Goal: Transaction & Acquisition: Book appointment/travel/reservation

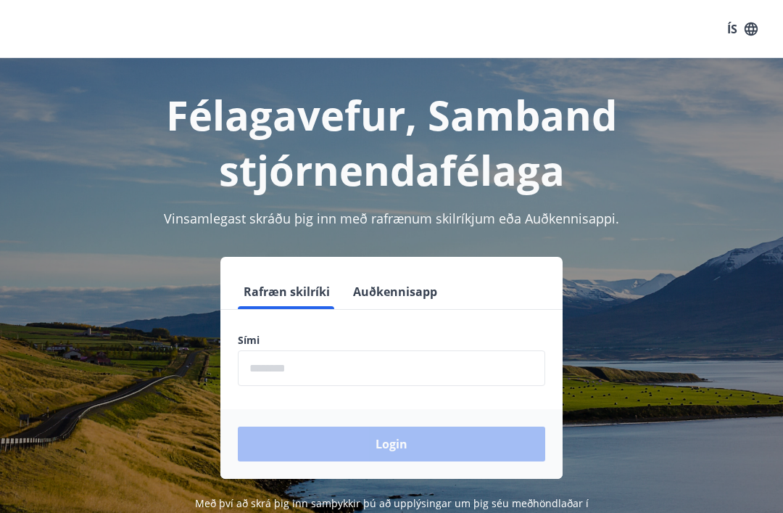
click at [297, 340] on label "Sími" at bounding box center [391, 340] width 307 height 14
click at [294, 331] on form "Rafræn skilríki Auðkennisapp Sími ​ Login" at bounding box center [391, 376] width 342 height 204
click at [299, 341] on label "Sími" at bounding box center [391, 340] width 307 height 14
click at [294, 295] on button "Rafræn skilríki" at bounding box center [287, 291] width 98 height 35
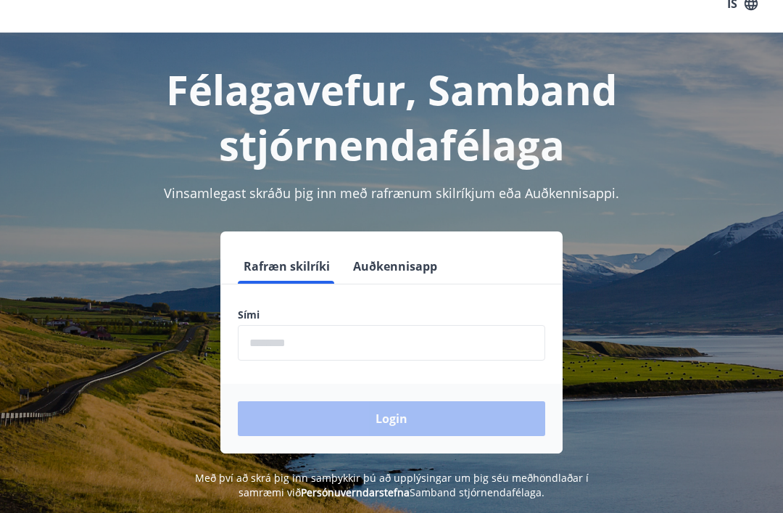
scroll to position [26, 0]
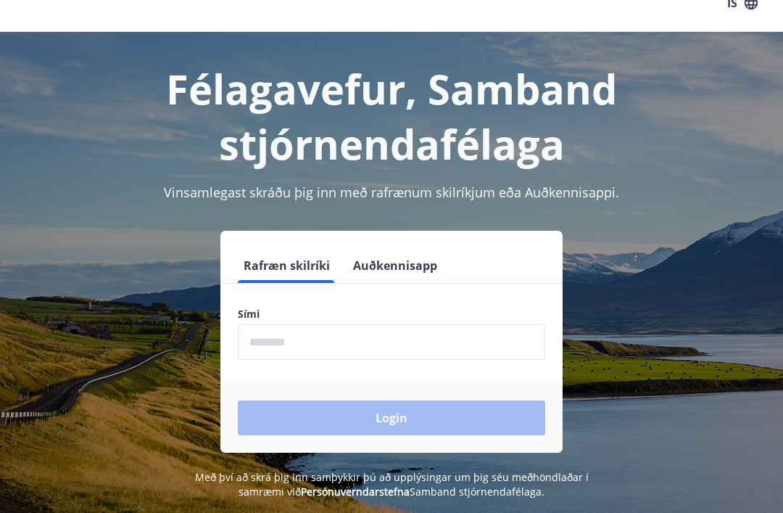
click at [398, 422] on div "Login" at bounding box center [391, 418] width 342 height 70
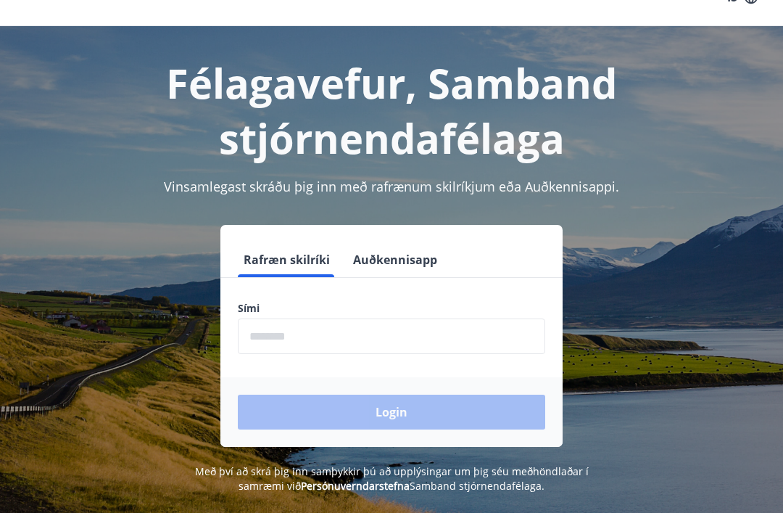
scroll to position [35, 0]
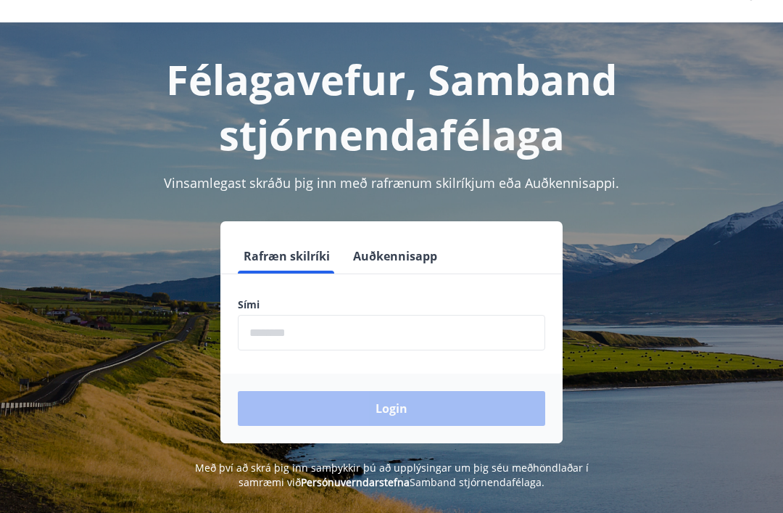
click at [260, 309] on label "Sími" at bounding box center [391, 305] width 307 height 14
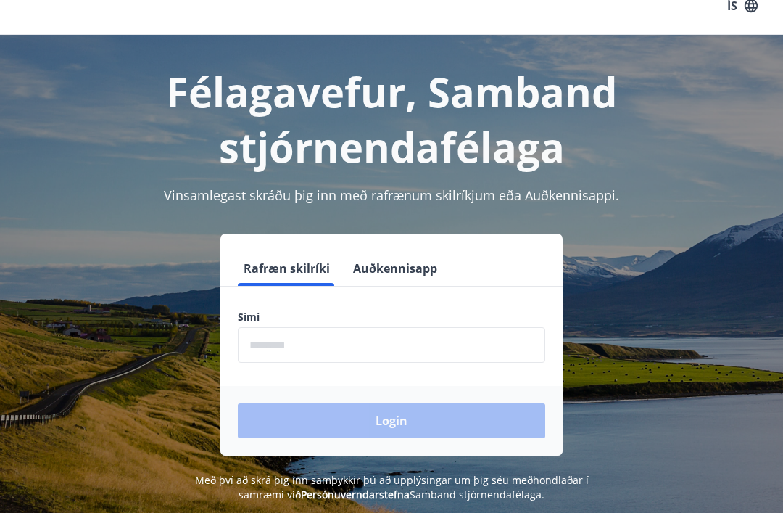
scroll to position [0, 0]
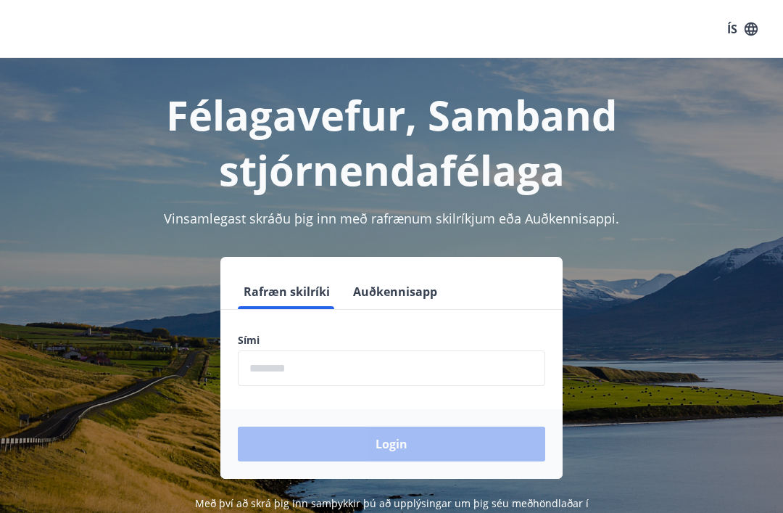
click at [275, 297] on button "Rafræn skilríki" at bounding box center [287, 291] width 98 height 35
click at [270, 340] on label "Sími" at bounding box center [391, 340] width 307 height 14
click at [304, 375] on input "phone" at bounding box center [391, 368] width 307 height 36
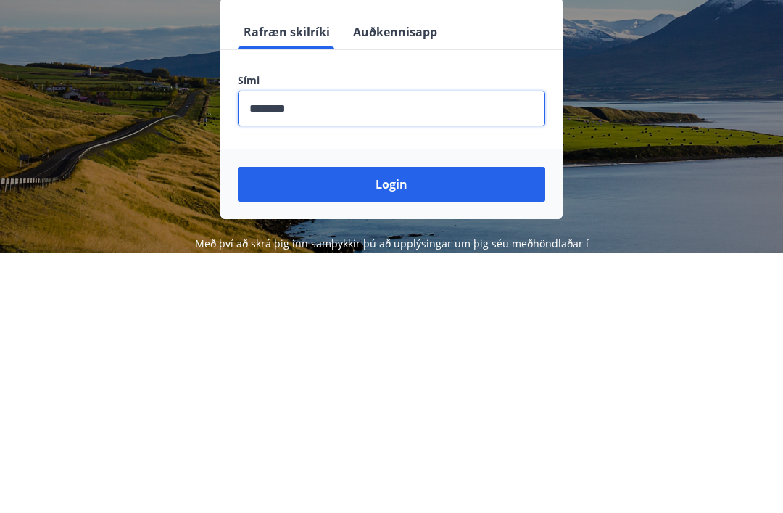
type input "********"
click at [396, 426] on button "Login" at bounding box center [391, 443] width 307 height 35
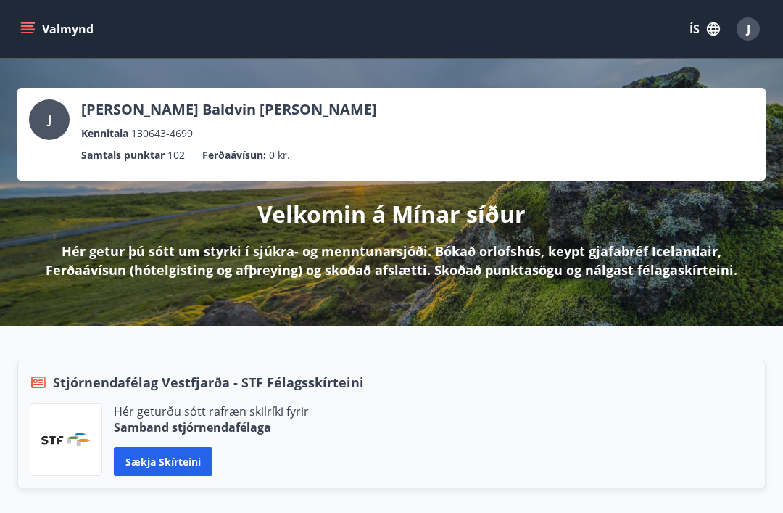
click at [655, 373] on div "Stjórnendafélag Vestfjarða - STF Félagsskírteini" at bounding box center [392, 382] width 724 height 19
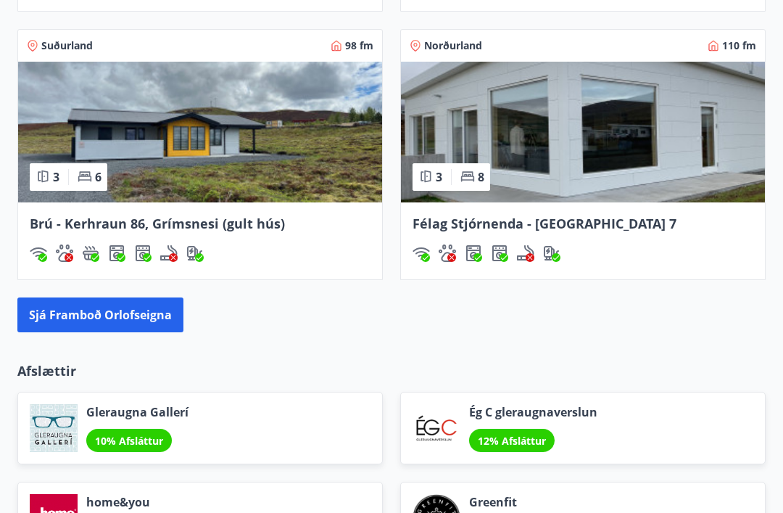
scroll to position [1390, 0]
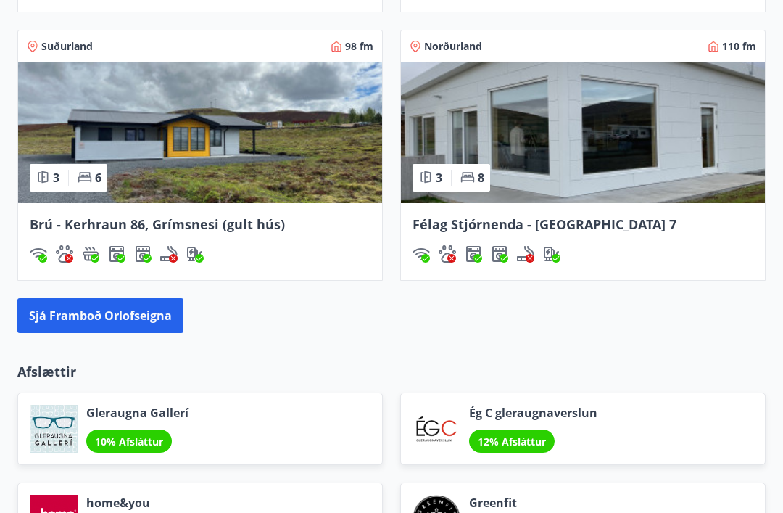
click at [109, 318] on button "Sjá framboð orlofseigna" at bounding box center [100, 316] width 166 height 35
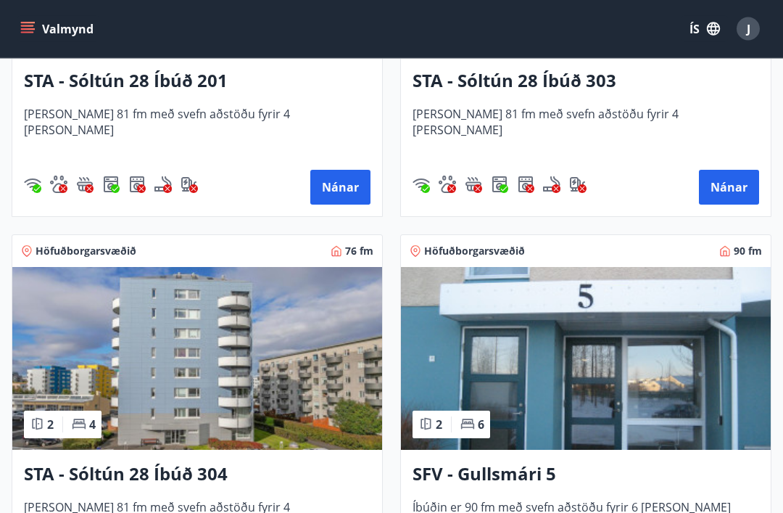
scroll to position [2445, 0]
click at [602, 370] on img at bounding box center [586, 358] width 370 height 183
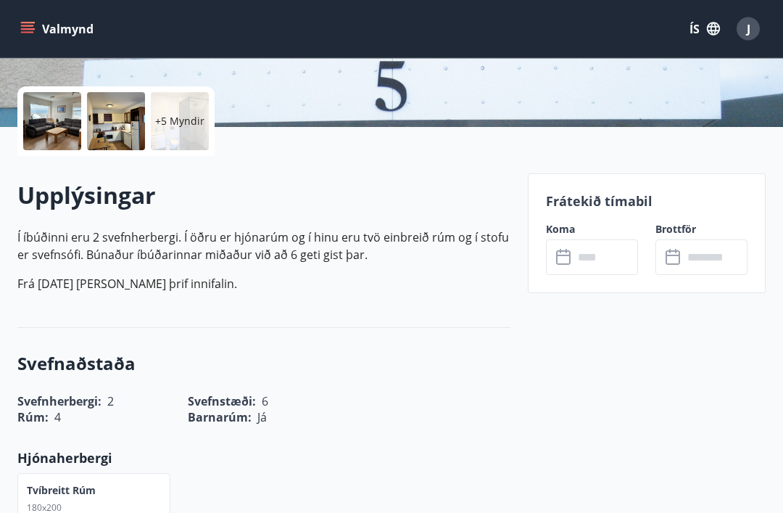
scroll to position [308, 0]
click at [602, 259] on input "text" at bounding box center [605, 257] width 65 height 36
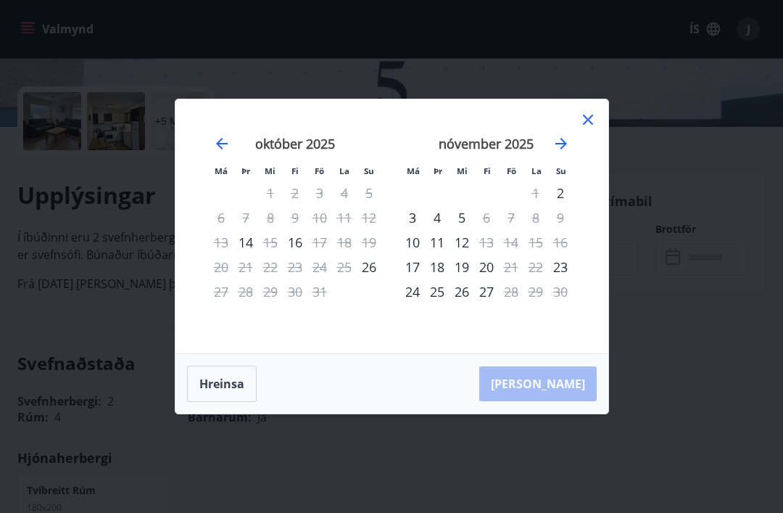
click at [503, 279] on div "21" at bounding box center [511, 266] width 25 height 25
click at [473, 279] on div "19" at bounding box center [461, 266] width 25 height 25
click at [491, 279] on div "20" at bounding box center [486, 266] width 25 height 25
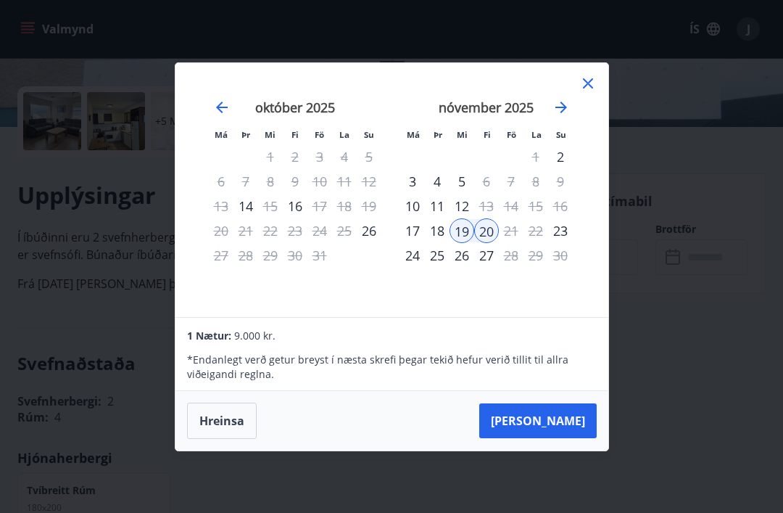
click at [569, 243] on div "23" at bounding box center [560, 230] width 25 height 25
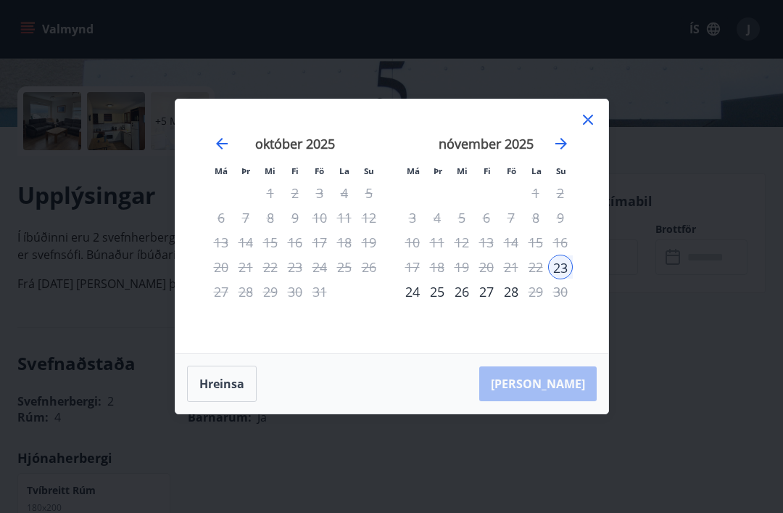
click at [569, 254] on div "16" at bounding box center [560, 242] width 25 height 25
click at [409, 304] on div "24" at bounding box center [412, 291] width 25 height 25
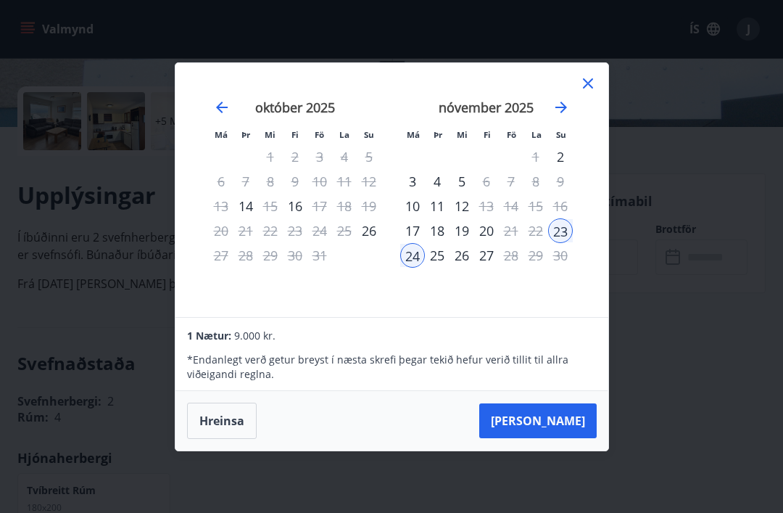
click at [434, 268] on div "25" at bounding box center [437, 255] width 25 height 25
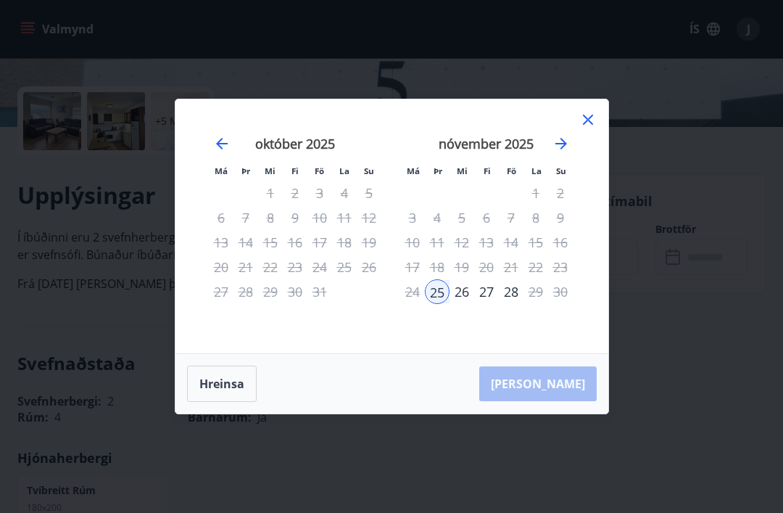
click at [460, 304] on div "26" at bounding box center [461, 291] width 25 height 25
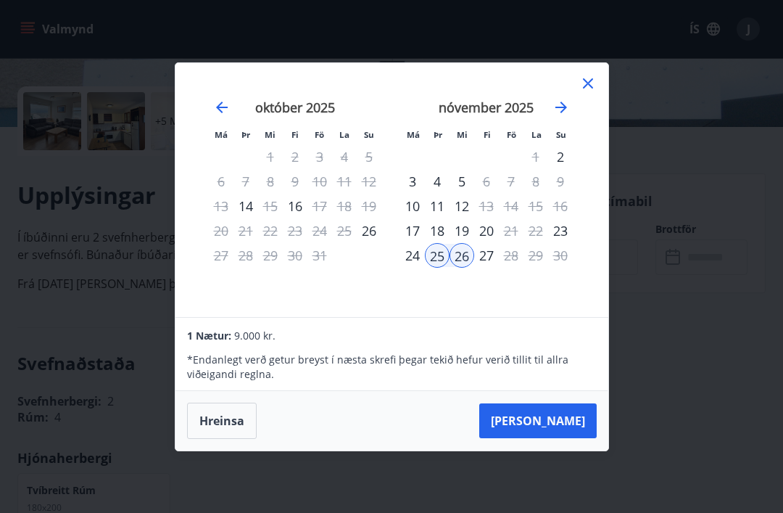
click at [487, 268] on div "27" at bounding box center [486, 255] width 25 height 25
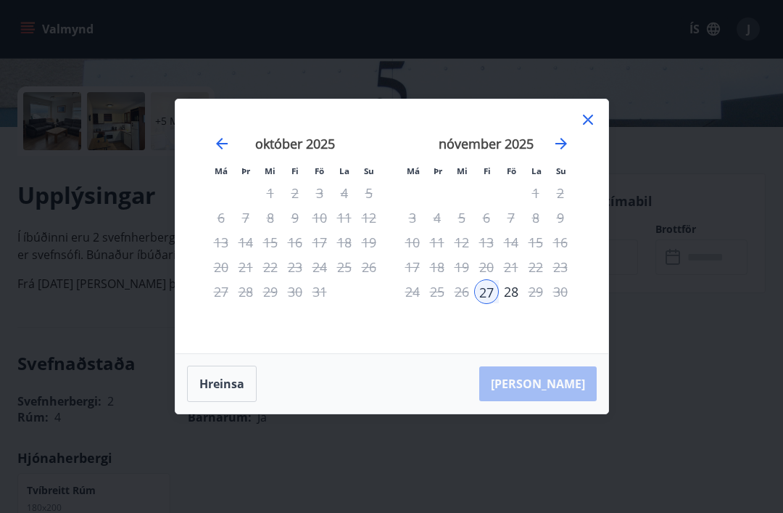
click at [577, 410] on div "Hreinsa Taka Frá" at bounding box center [391, 383] width 433 height 59
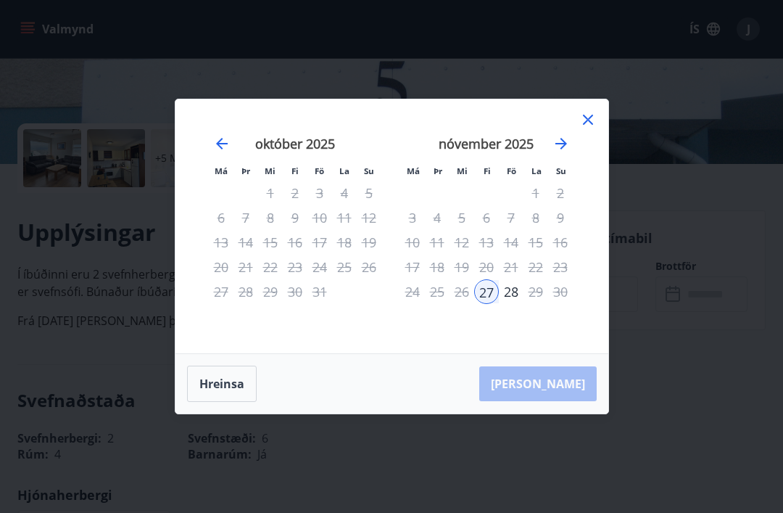
scroll to position [270, 0]
click at [593, 128] on icon at bounding box center [587, 119] width 17 height 17
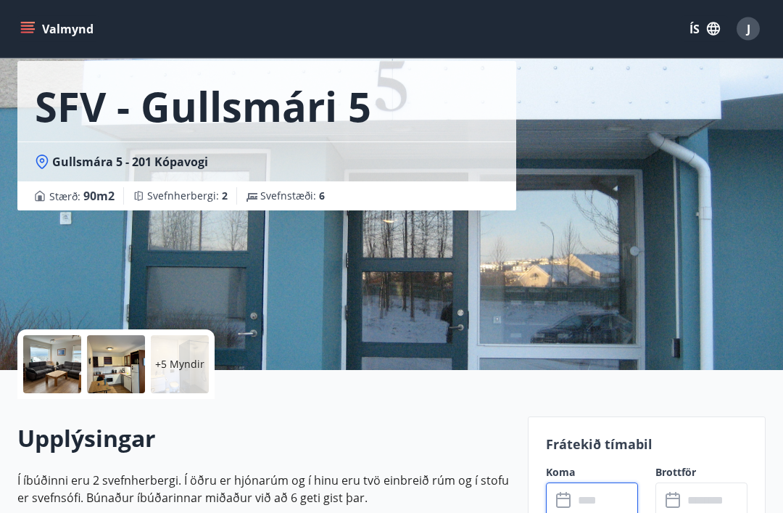
scroll to position [0, 0]
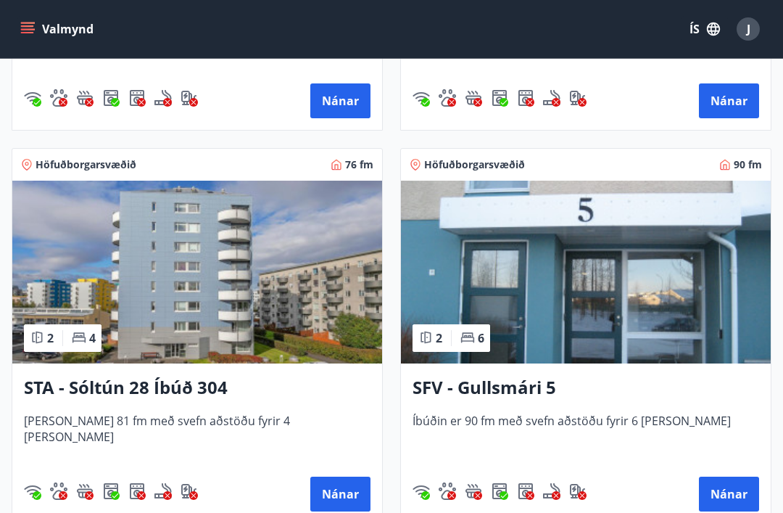
scroll to position [2530, 0]
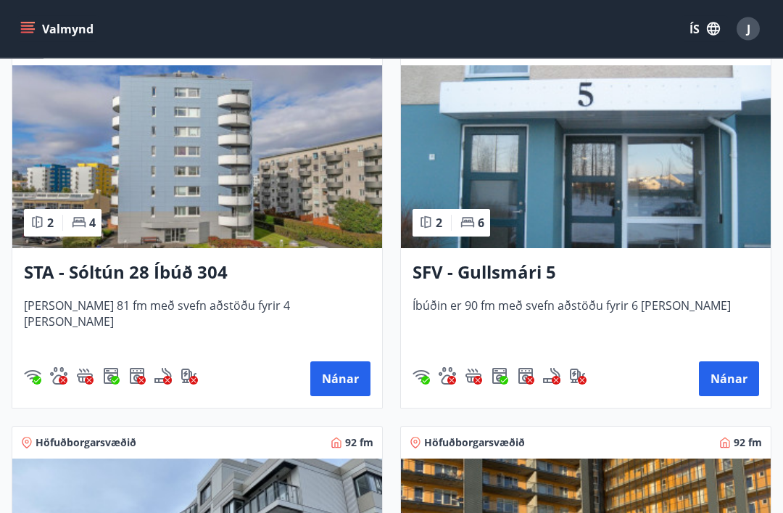
click at [719, 384] on button "Nánar" at bounding box center [729, 379] width 60 height 35
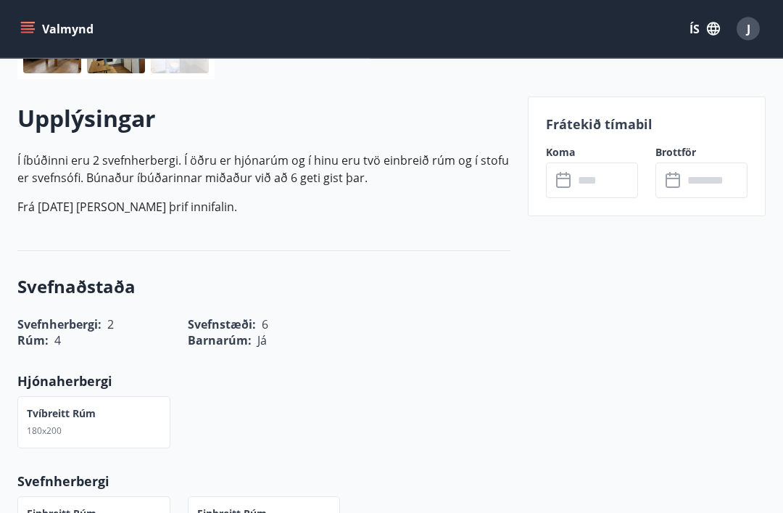
scroll to position [385, 0]
click at [588, 180] on input "text" at bounding box center [605, 180] width 65 height 36
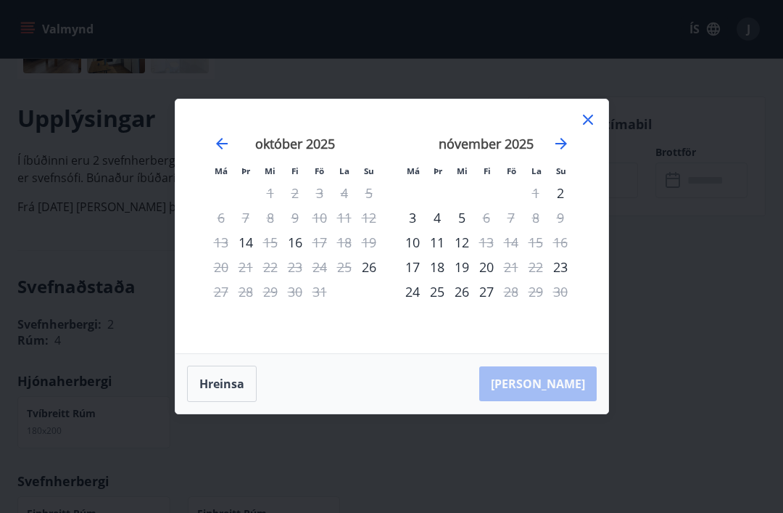
scroll to position [406, 0]
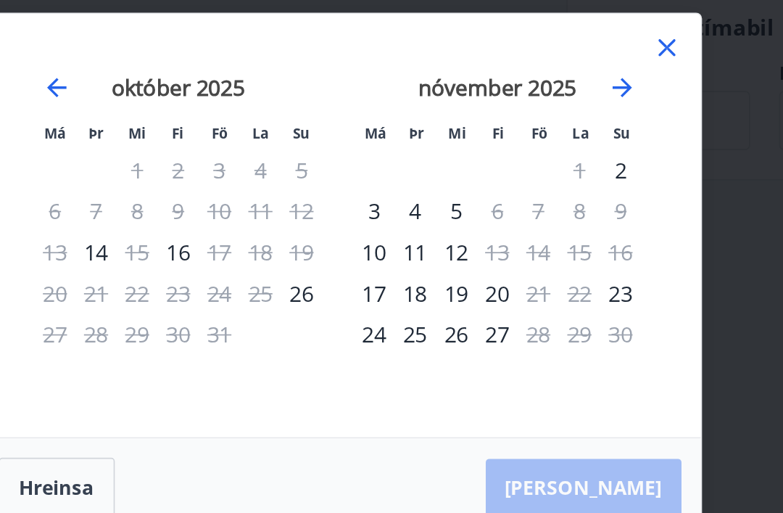
click at [446, 85] on div "Má Þr Mi Fi Fö La Su Má Þr Mi Fi Fö La Su september 2025 1 2 3 4 5 6 7 8 9 10 1…" at bounding box center [391, 256] width 783 height 513
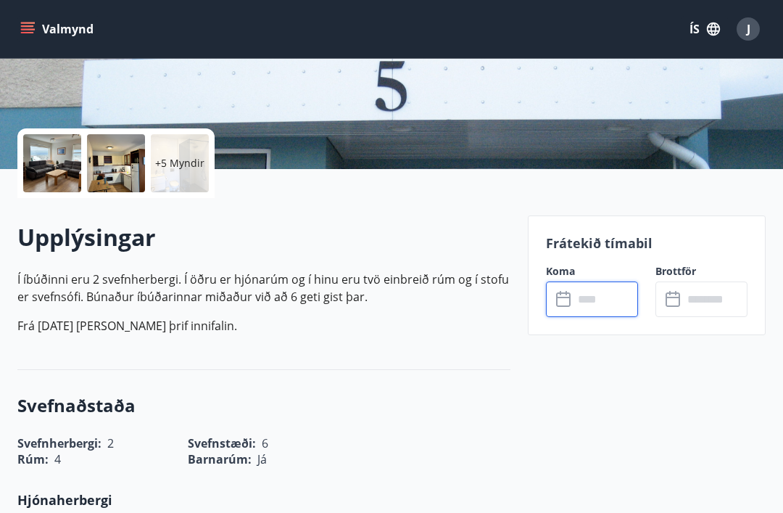
scroll to position [273, 0]
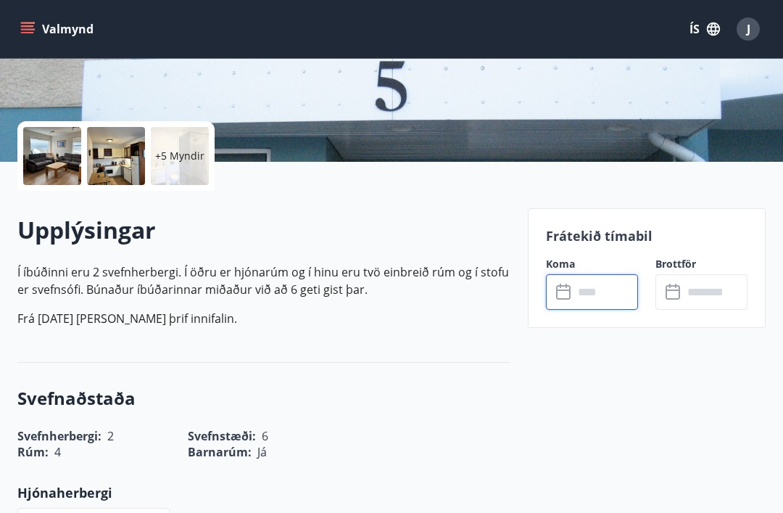
click at [610, 291] on input "text" at bounding box center [605, 292] width 65 height 36
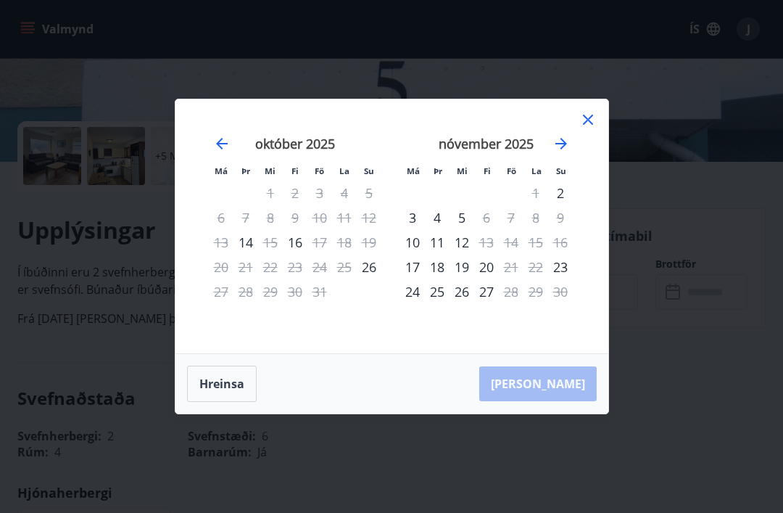
scroll to position [299, 0]
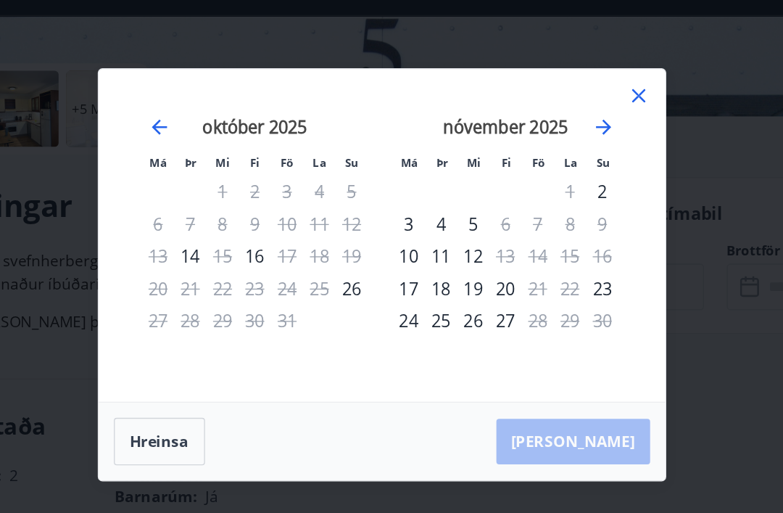
click at [449, 254] on div "19" at bounding box center [461, 266] width 25 height 25
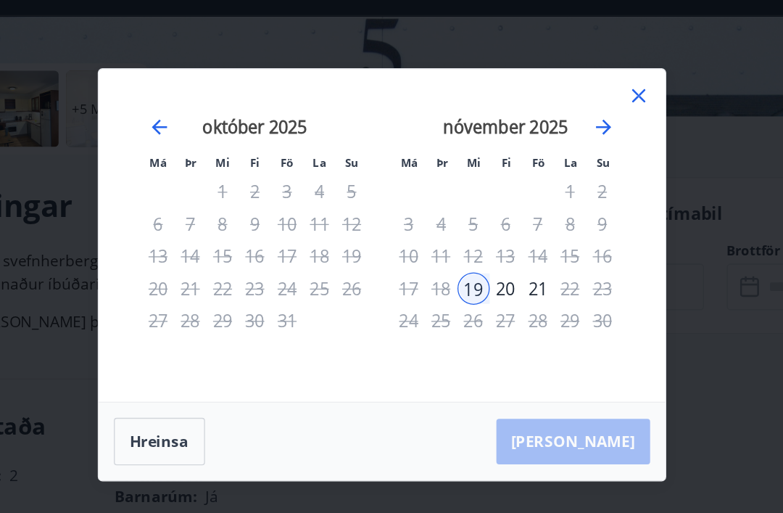
click at [474, 254] on div "20" at bounding box center [486, 266] width 25 height 25
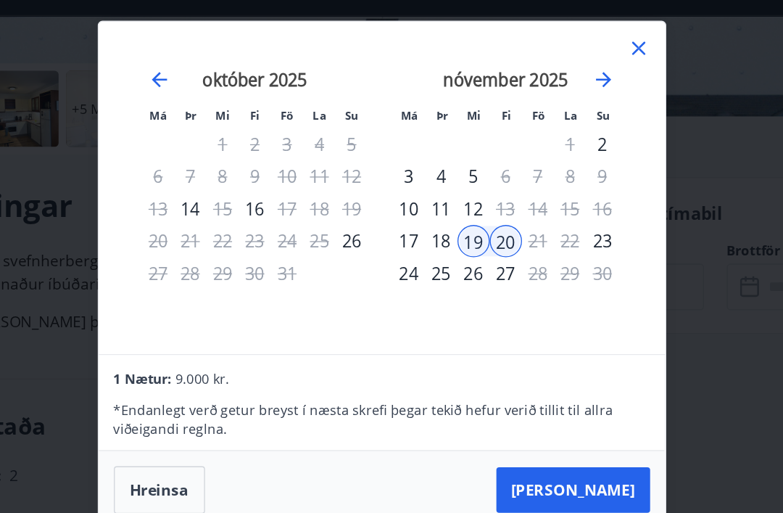
click at [479, 403] on button "Taka Frá" at bounding box center [537, 420] width 117 height 35
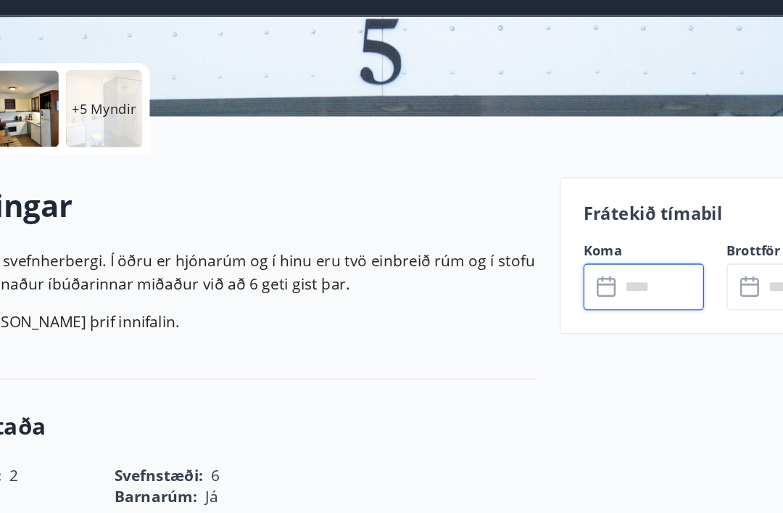
type input "******"
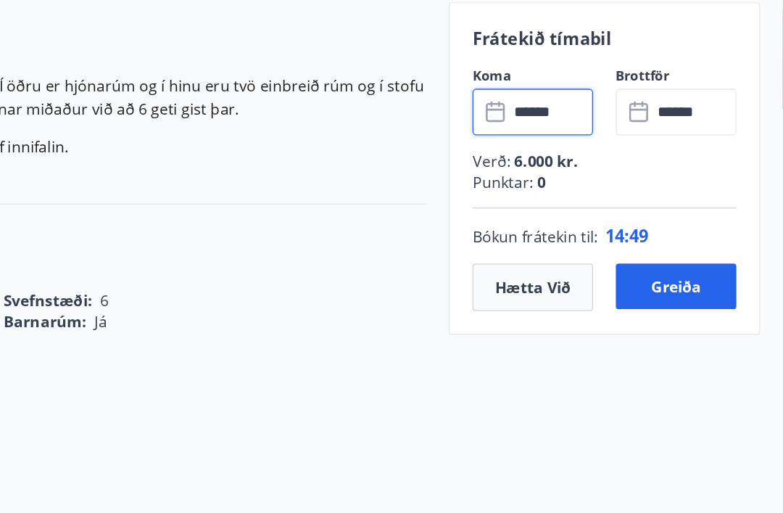
scroll to position [394, 0]
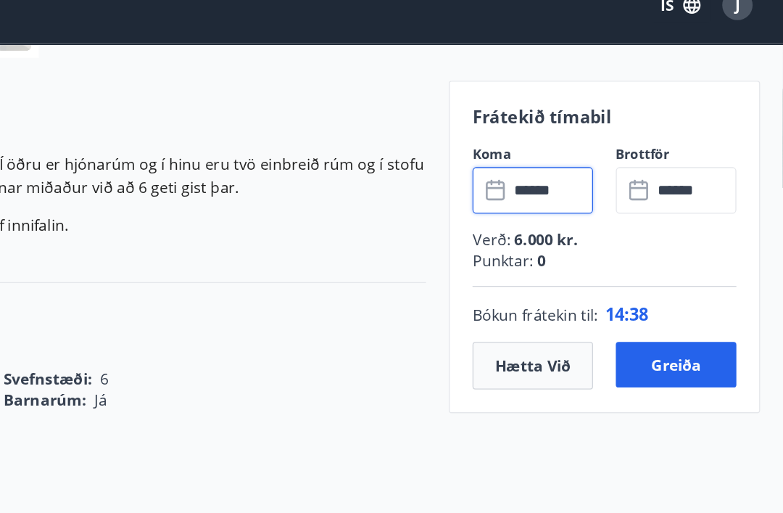
click at [546, 286] on button "Hætta við" at bounding box center [592, 304] width 92 height 36
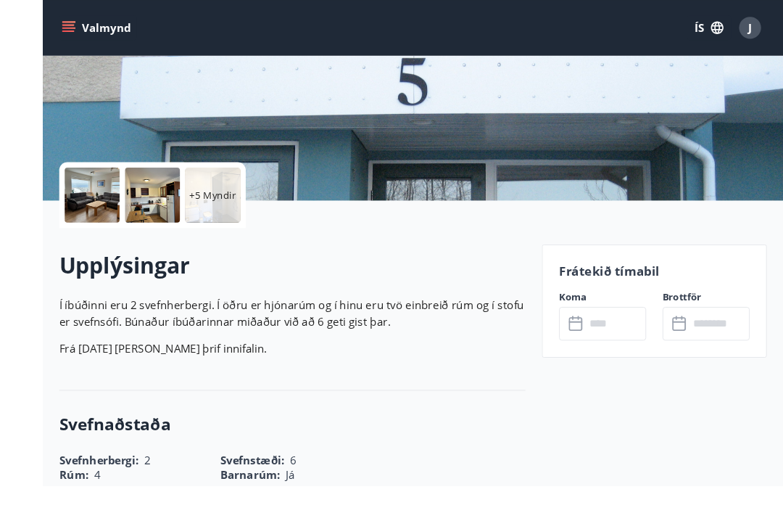
scroll to position [296, 0]
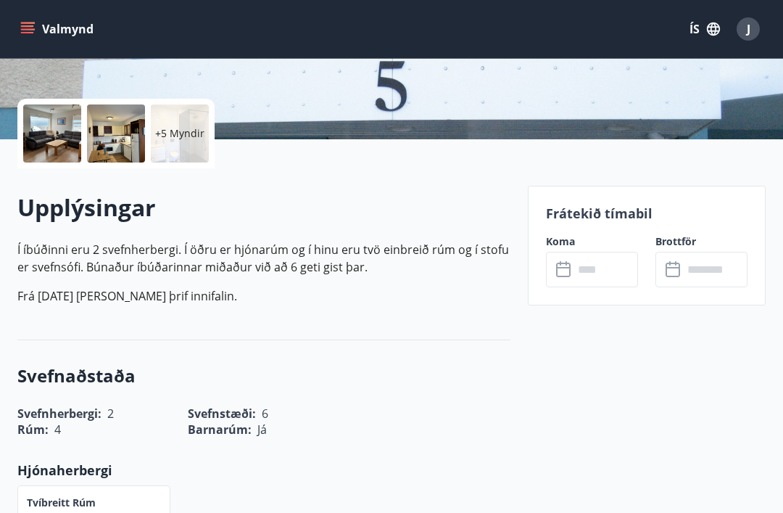
click at [584, 281] on input "text" at bounding box center [605, 270] width 65 height 36
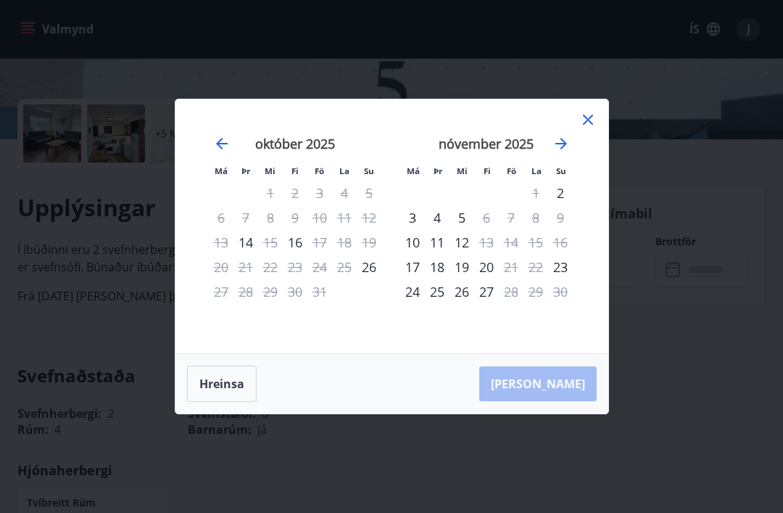
click at [563, 279] on div "23" at bounding box center [560, 266] width 25 height 25
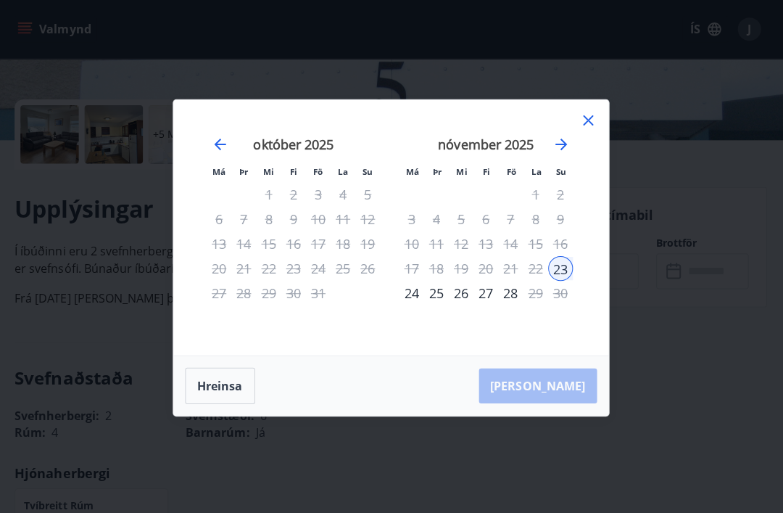
click at [410, 304] on div "24" at bounding box center [412, 291] width 25 height 25
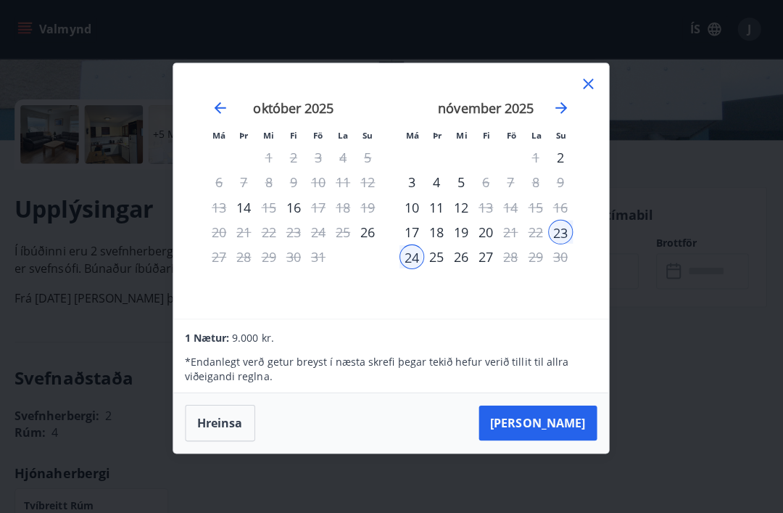
click at [431, 268] on div "25" at bounding box center [437, 255] width 25 height 25
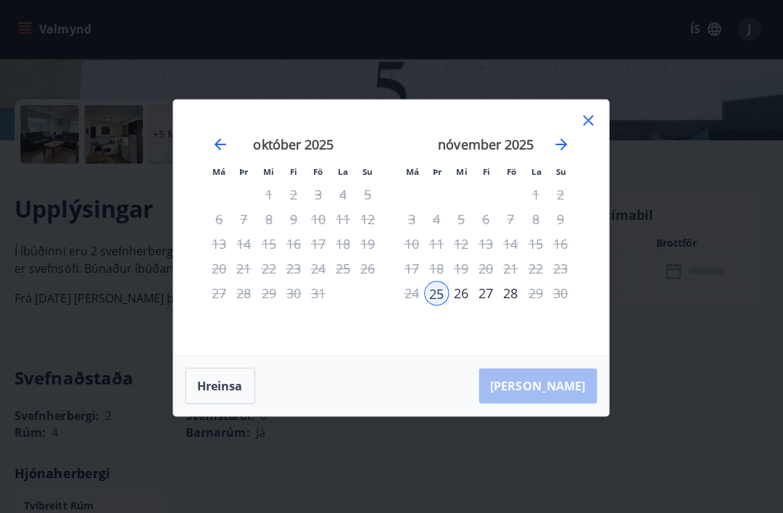
click at [459, 304] on div "26" at bounding box center [461, 291] width 25 height 25
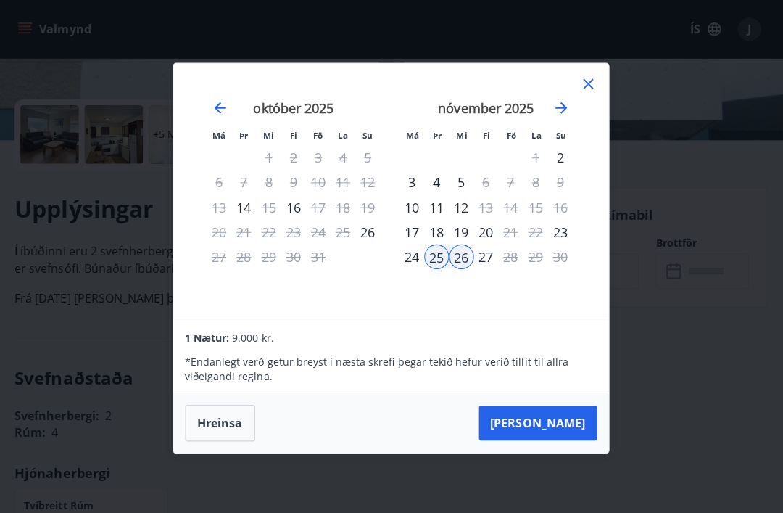
click at [485, 268] on div "27" at bounding box center [486, 255] width 25 height 25
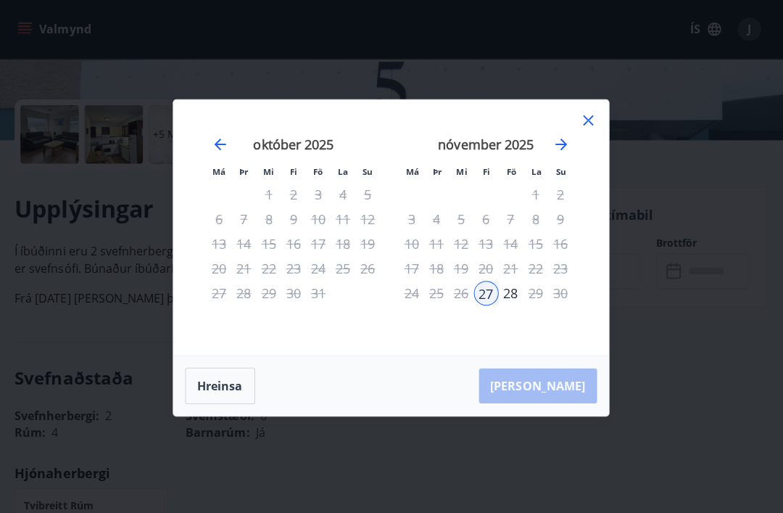
click at [560, 413] on div "Hreinsa Taka Frá" at bounding box center [391, 383] width 433 height 59
click at [565, 279] on div "23" at bounding box center [560, 266] width 25 height 25
click at [405, 304] on div "24" at bounding box center [412, 291] width 25 height 25
click at [458, 304] on div "26" at bounding box center [461, 291] width 25 height 25
click at [434, 304] on div "25" at bounding box center [437, 291] width 25 height 25
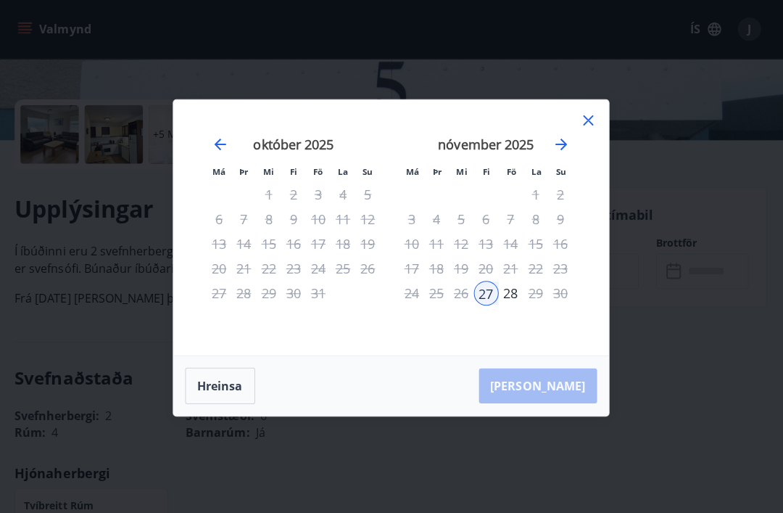
click at [561, 413] on div "Hreinsa Taka Frá" at bounding box center [391, 383] width 433 height 59
click at [585, 413] on div "Hreinsa Taka Frá" at bounding box center [391, 383] width 433 height 59
click at [620, 288] on div "Má Þr Mi Fi Fö La Su Má Þr Mi Fi Fö La Su september 2025 1 2 3 4 5 6 7 8 9 10 1…" at bounding box center [391, 256] width 783 height 513
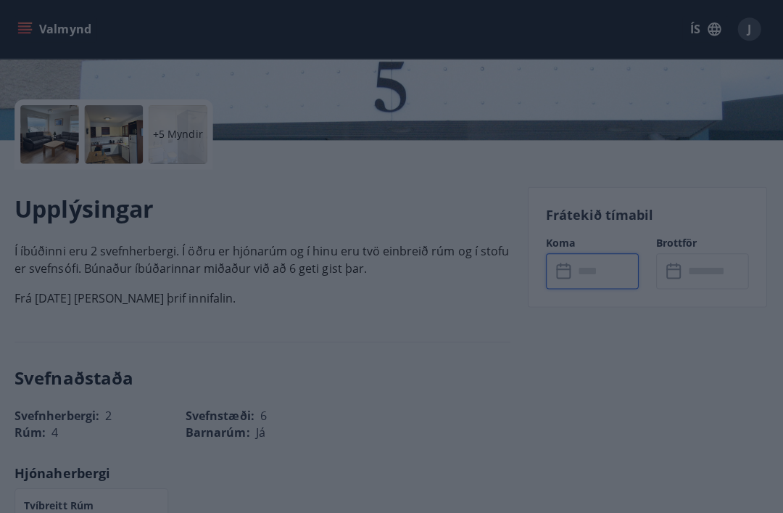
click at [602, 285] on input "text" at bounding box center [605, 270] width 65 height 36
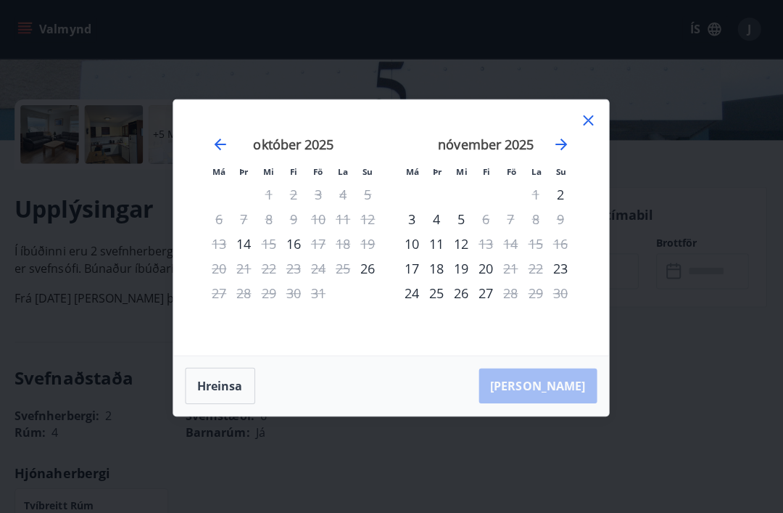
click at [606, 313] on div "Má Þr Mi Fi Fö La Su Má Þr Mi Fi Fö La Su september 2025 1 2 3 4 5 6 7 8 9 10 1…" at bounding box center [391, 256] width 783 height 513
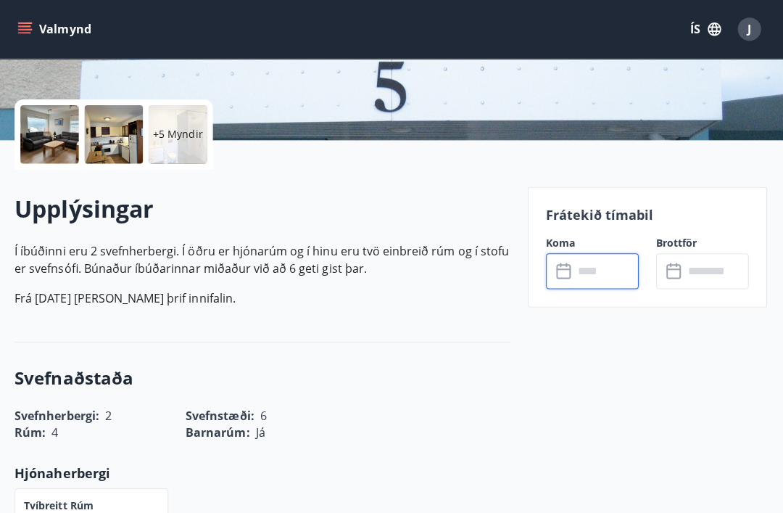
click at [591, 266] on input "text" at bounding box center [605, 270] width 65 height 36
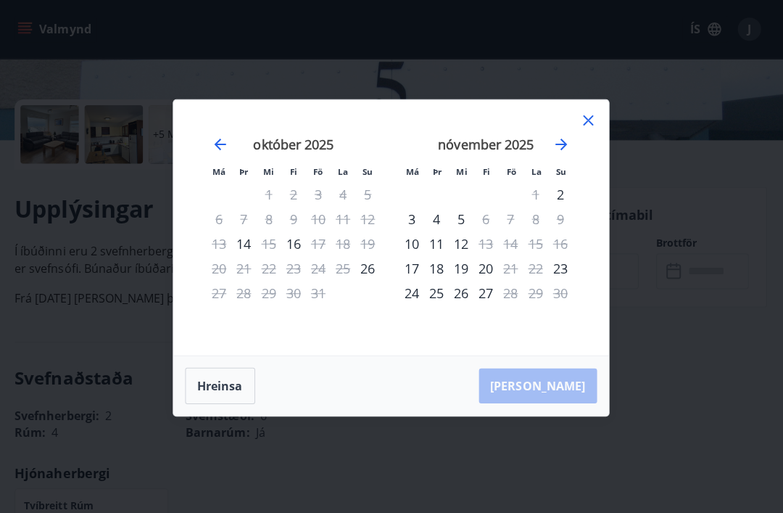
click at [564, 279] on div "23" at bounding box center [560, 266] width 25 height 25
click at [406, 304] on div "24" at bounding box center [412, 291] width 25 height 25
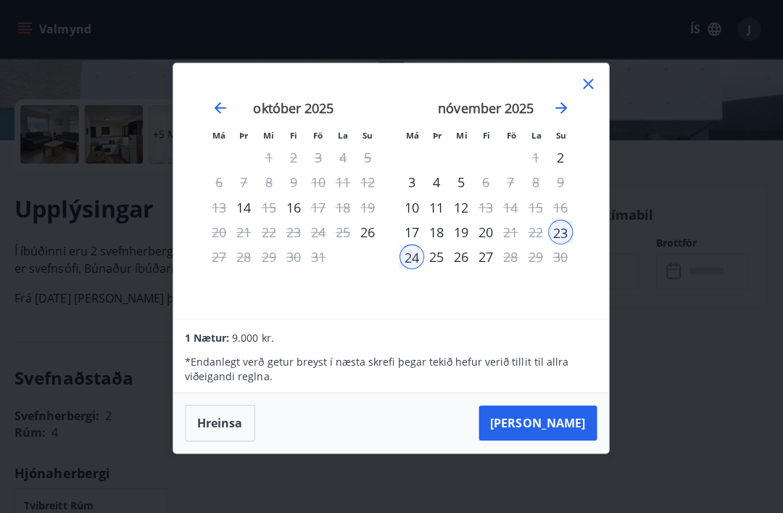
click at [437, 268] on div "25" at bounding box center [437, 255] width 25 height 25
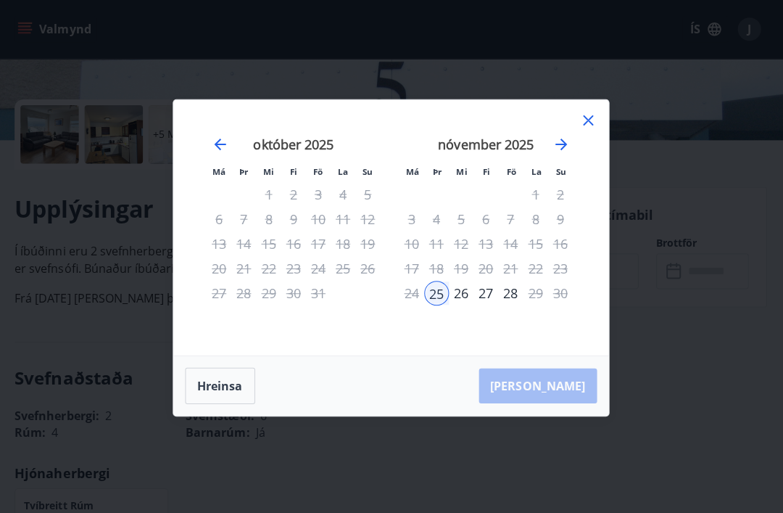
click at [579, 332] on div "nóvember 2025 1 2 3 4 5 6 7 8 9 10 11 12 13 14 15 16 17 18 19 20 21 22 23 24 25…" at bounding box center [486, 236] width 191 height 238
click at [654, 242] on div "Má Þr Mi Fi Fö La Su Má Þr Mi Fi Fö La Su september 2025 1 2 3 4 5 6 7 8 9 10 1…" at bounding box center [391, 256] width 783 height 513
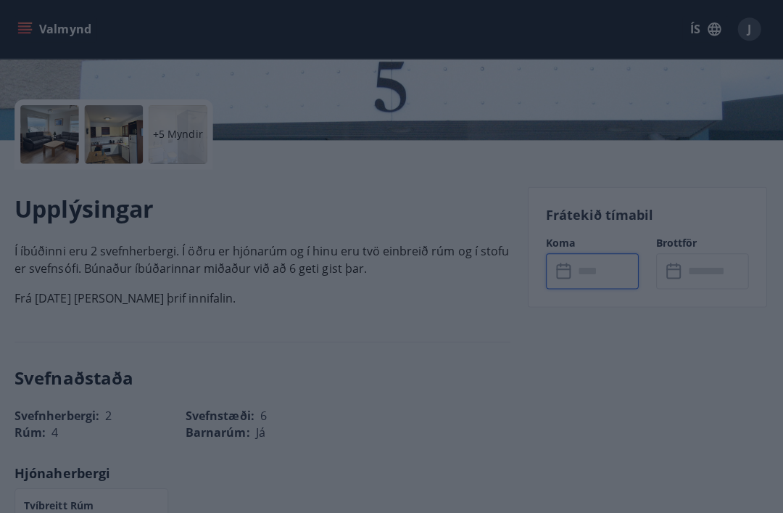
click at [654, 241] on div "Má Þr Mi Fi Fö La Su Má Þr Mi Fi Fö La Su september 2025 1 2 3 4 5 6 7 8 9 10 1…" at bounding box center [391, 256] width 783 height 513
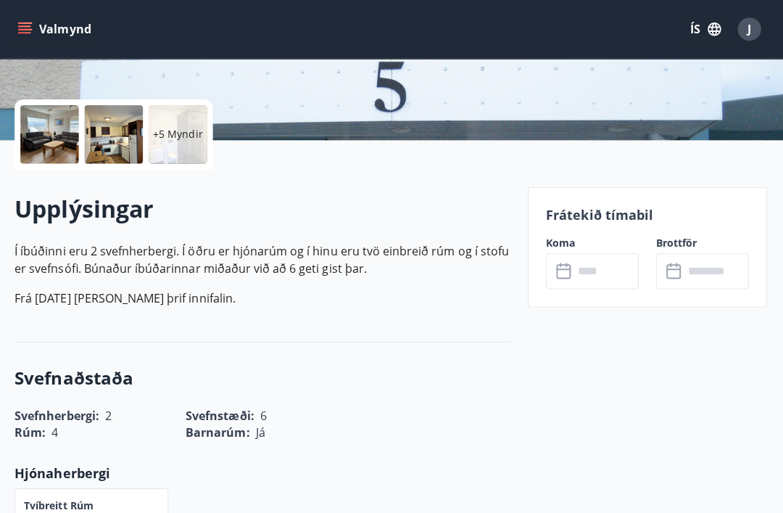
click at [589, 271] on input "text" at bounding box center [605, 270] width 65 height 36
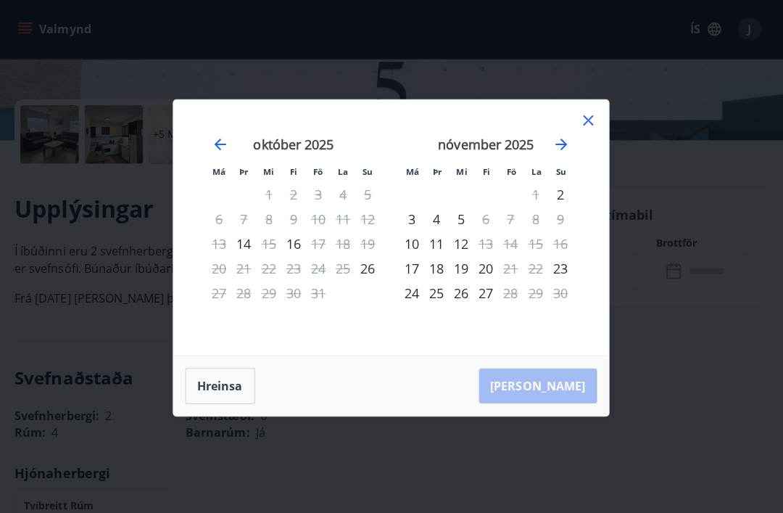
click at [566, 279] on div "23" at bounding box center [560, 266] width 25 height 25
click at [564, 410] on div "Hreinsa Taka Frá" at bounding box center [391, 383] width 433 height 59
click at [408, 304] on div "24" at bounding box center [412, 291] width 25 height 25
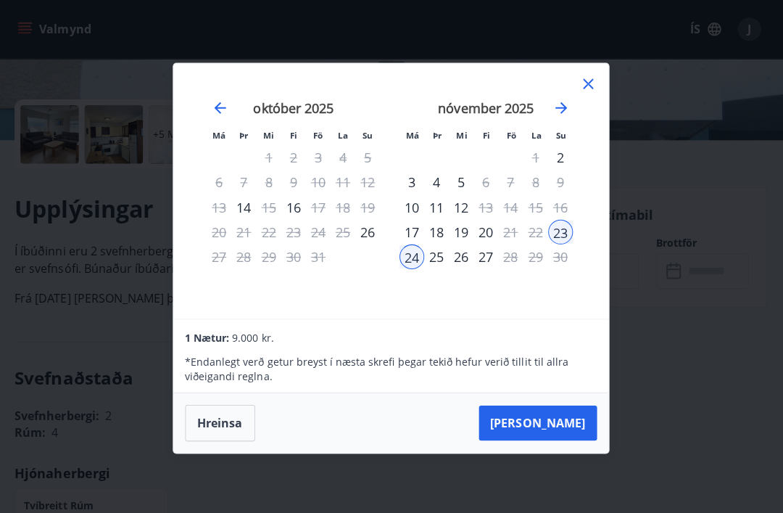
click at [556, 438] on button "Taka Frá" at bounding box center [537, 420] width 117 height 35
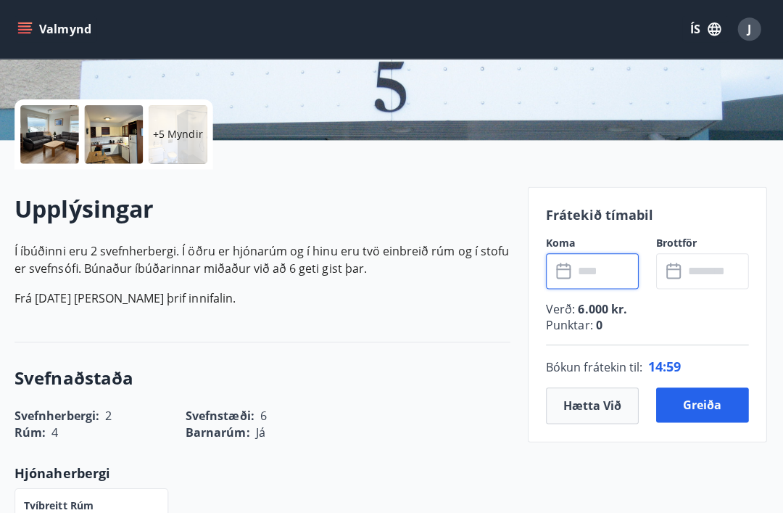
type input "******"
click at [703, 399] on button "Greiða" at bounding box center [701, 402] width 92 height 35
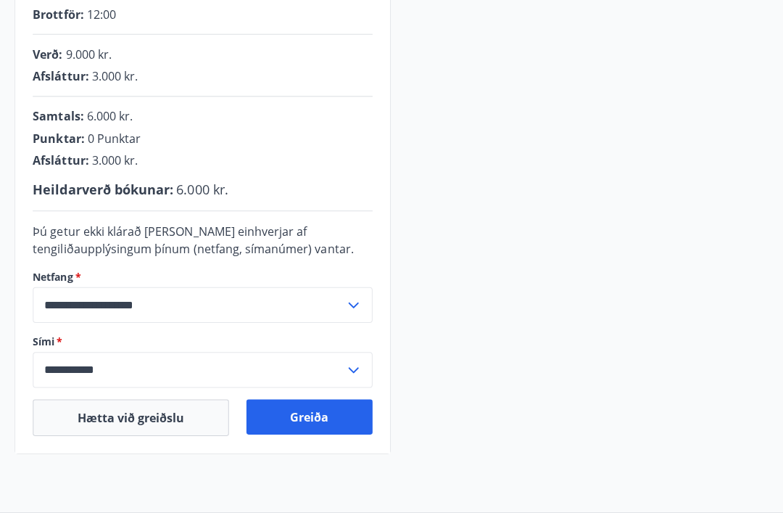
scroll to position [331, 0]
click at [359, 302] on icon at bounding box center [354, 302] width 17 height 17
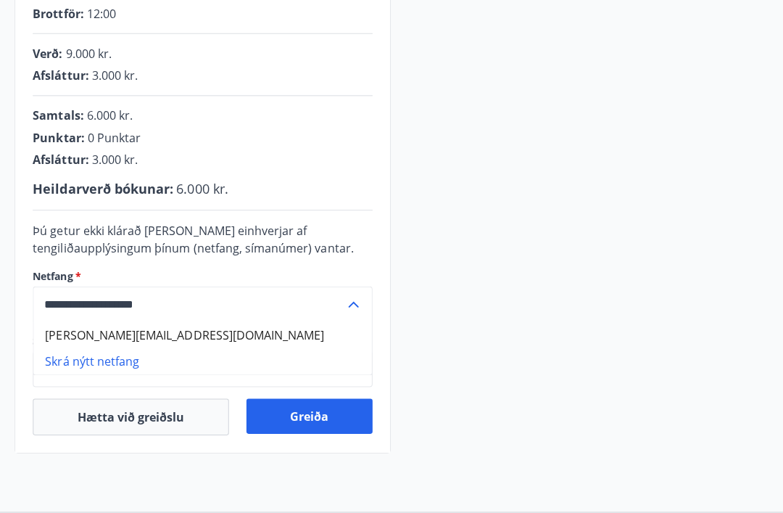
click at [122, 334] on li "jonbaldvin@simnet.is" at bounding box center [204, 333] width 336 height 26
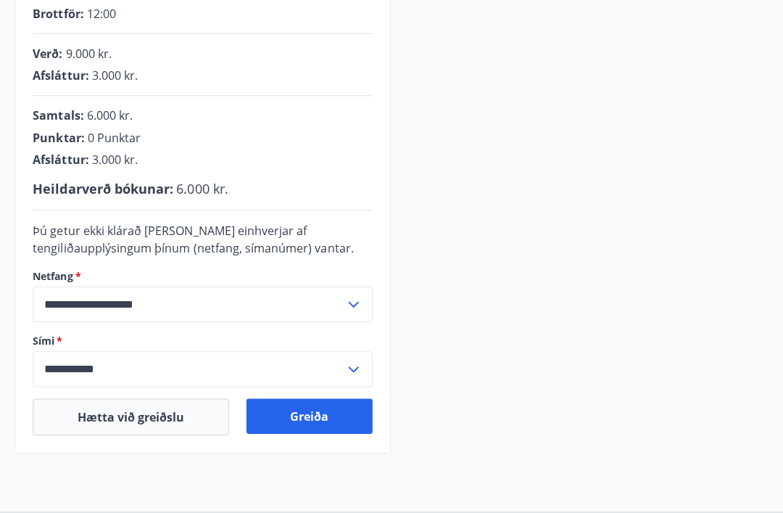
click at [361, 370] on div "**********" at bounding box center [205, 367] width 338 height 36
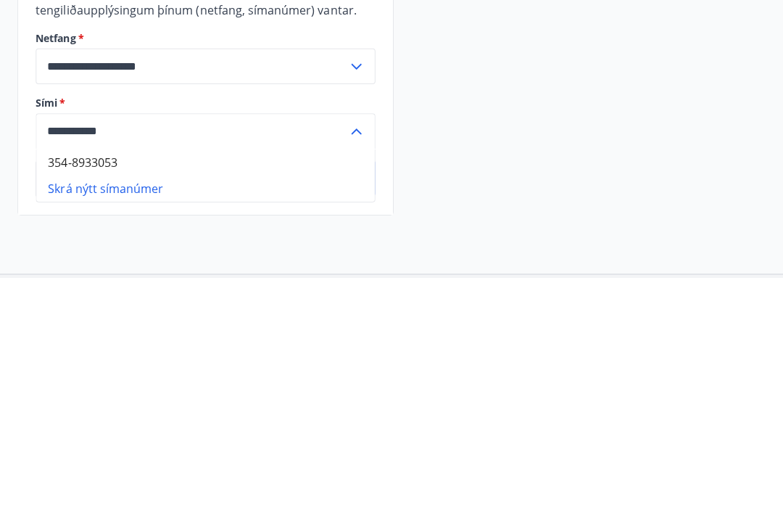
type input "**********"
click at [93, 385] on li "354-8933053" at bounding box center [204, 398] width 336 height 26
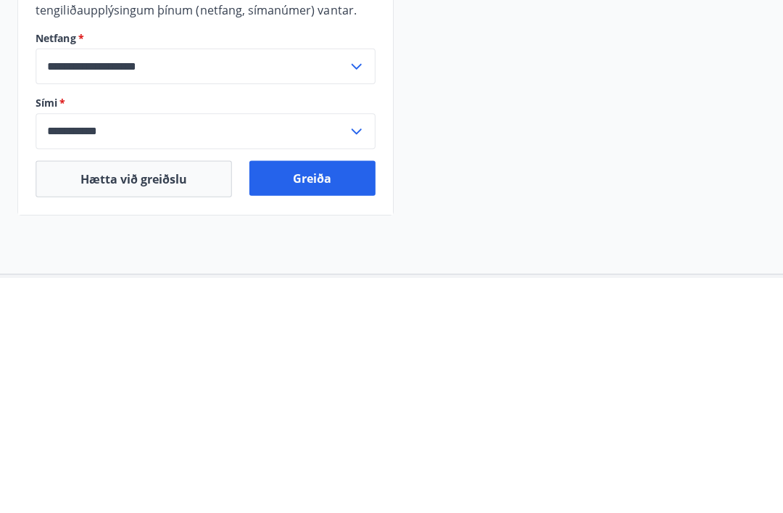
scroll to position [407, 0]
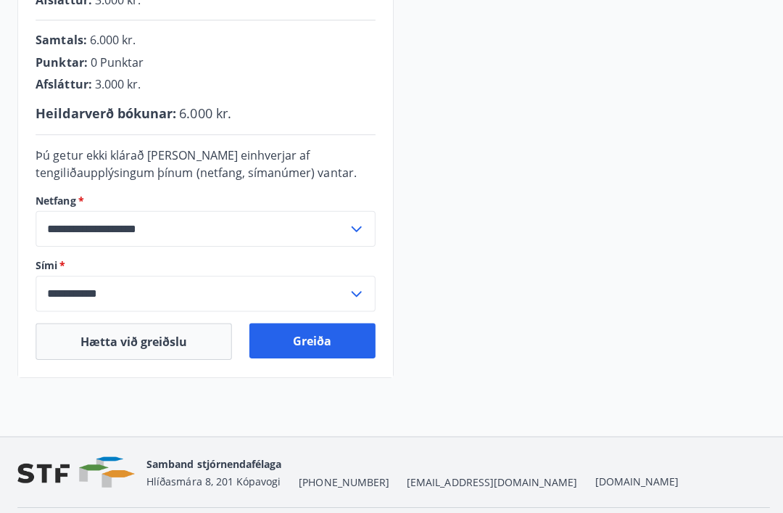
click at [360, 291] on icon at bounding box center [354, 291] width 17 height 17
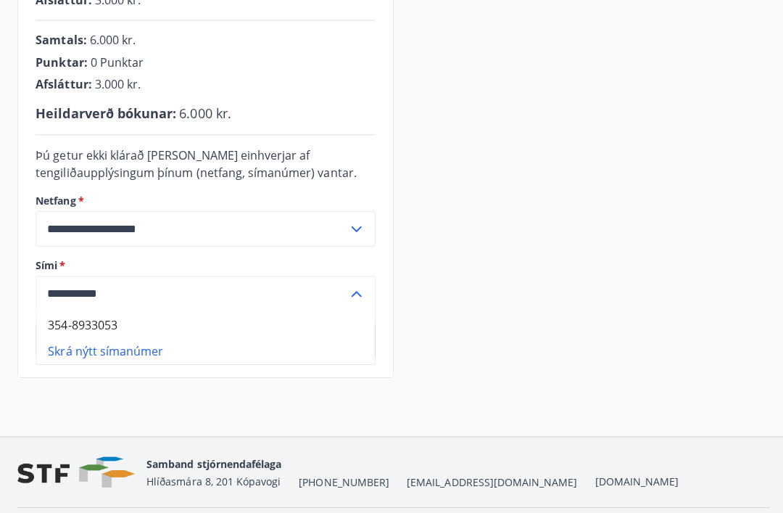
click at [106, 322] on li "354-8933053" at bounding box center [204, 323] width 336 height 26
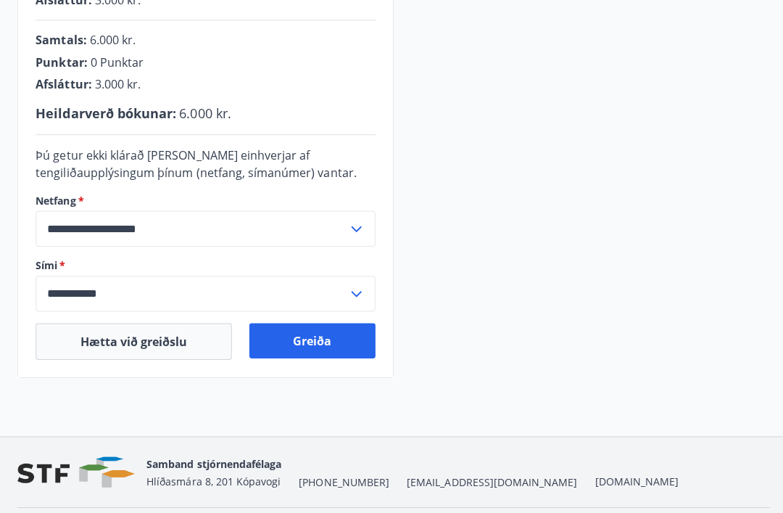
click at [320, 339] on button "Greiða" at bounding box center [310, 338] width 125 height 35
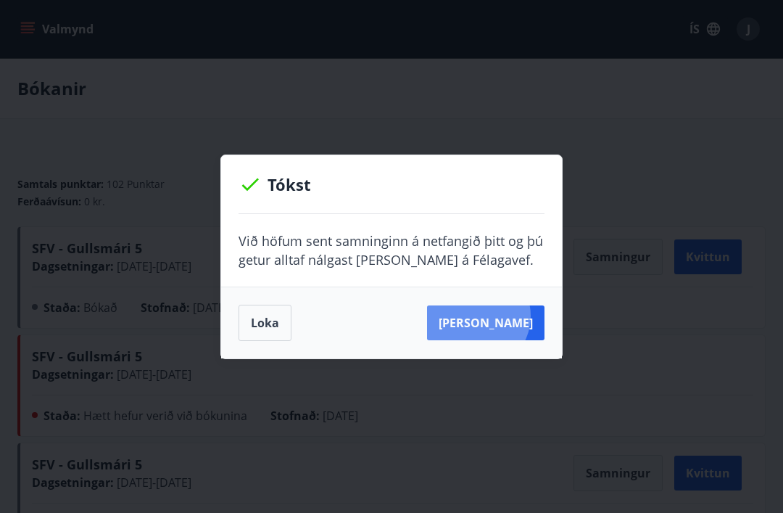
click at [500, 318] on button "Sjá samning" at bounding box center [485, 322] width 117 height 35
click at [270, 326] on button "Loka" at bounding box center [265, 322] width 53 height 36
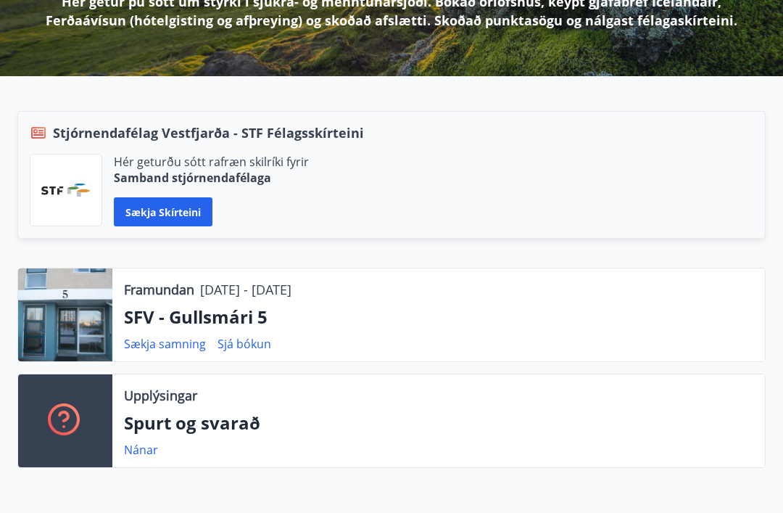
scroll to position [249, 0]
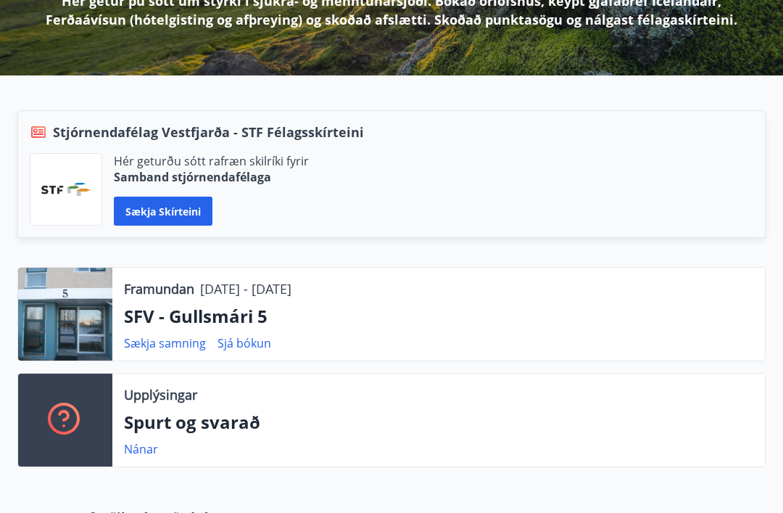
click at [211, 313] on p "SFV - Gullsmári 5" at bounding box center [438, 316] width 629 height 25
click at [160, 323] on p "SFV - Gullsmári 5" at bounding box center [438, 316] width 629 height 25
click at [72, 317] on div at bounding box center [65, 314] width 94 height 93
click at [175, 317] on p "SFV - Gullsmári 5" at bounding box center [438, 316] width 629 height 25
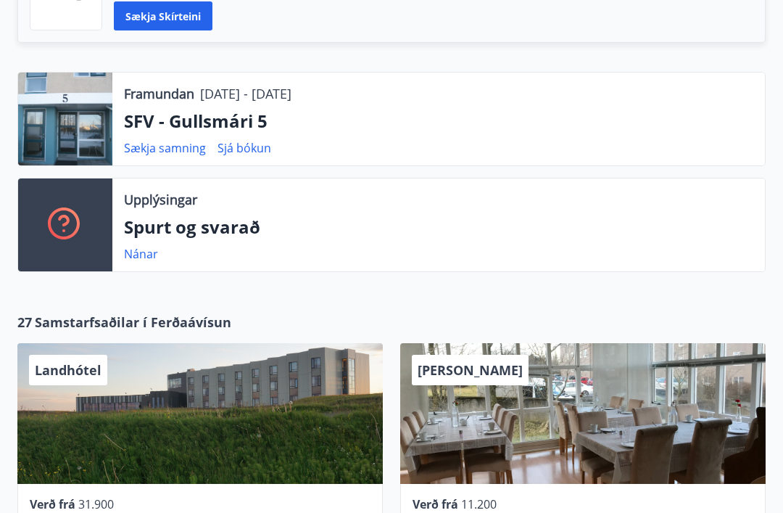
scroll to position [444, 0]
click at [73, 122] on div at bounding box center [65, 119] width 94 height 93
click at [72, 121] on div at bounding box center [65, 119] width 94 height 93
click at [72, 108] on div at bounding box center [65, 119] width 94 height 93
click at [172, 127] on p "SFV - Gullsmári 5" at bounding box center [438, 121] width 629 height 25
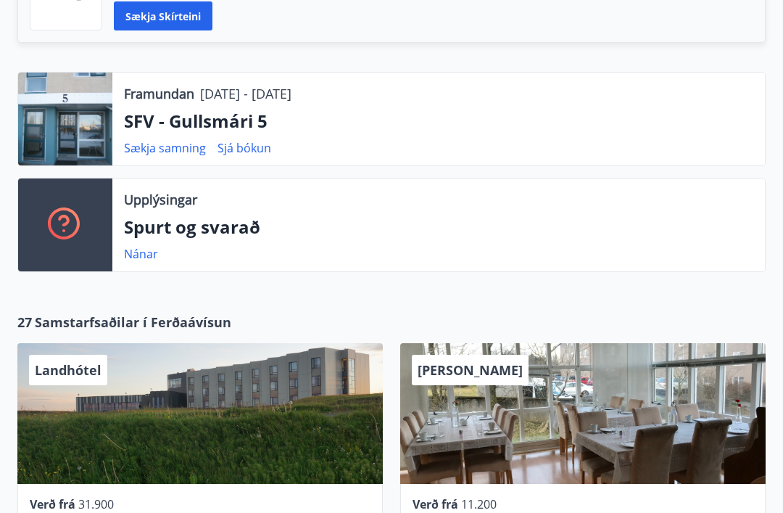
click at [271, 111] on p "SFV - Gullsmári 5" at bounding box center [438, 121] width 629 height 25
click at [228, 125] on p "SFV - Gullsmári 5" at bounding box center [438, 121] width 629 height 25
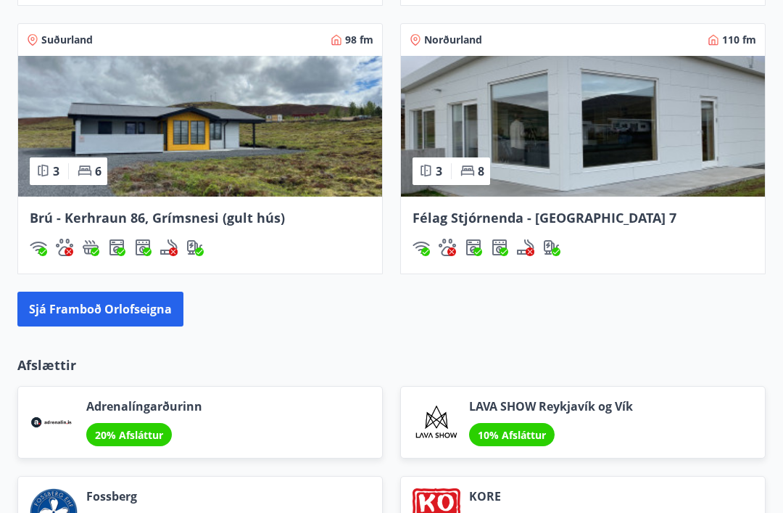
scroll to position [1504, 0]
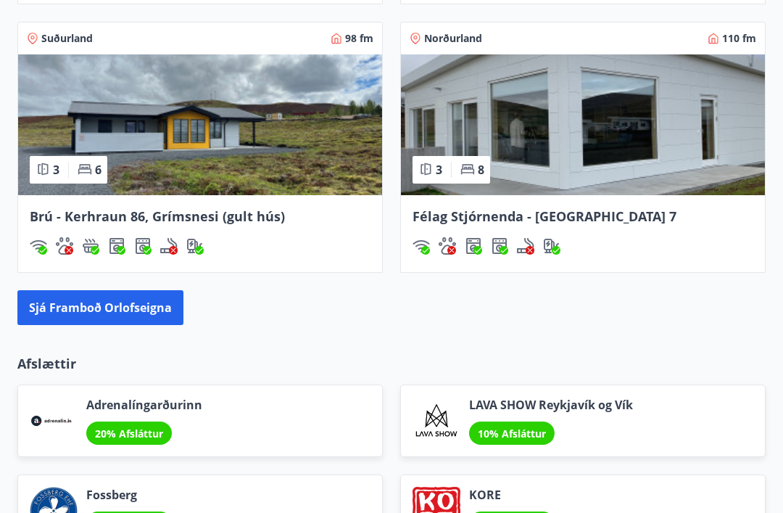
click at [106, 310] on button "Sjá framboð orlofseigna" at bounding box center [100, 307] width 166 height 35
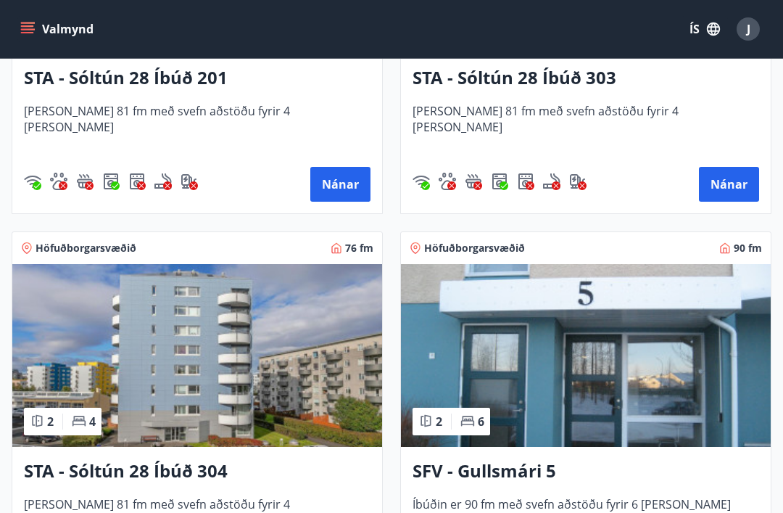
scroll to position [2448, 0]
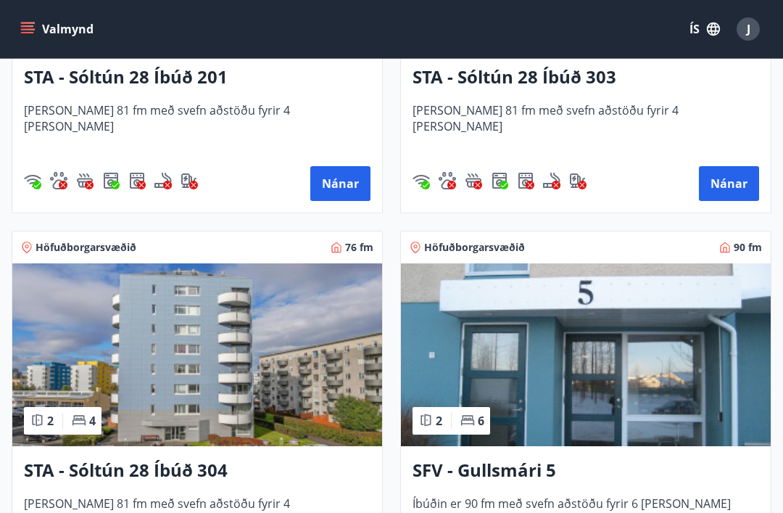
click at [592, 381] on img at bounding box center [586, 354] width 370 height 183
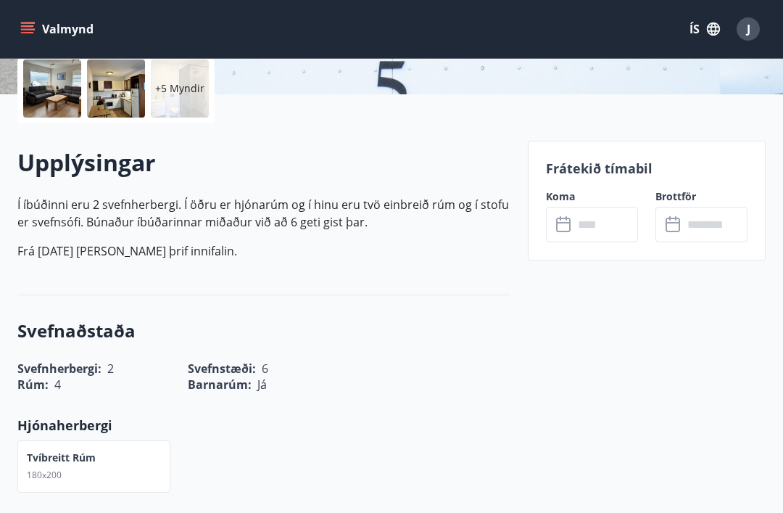
scroll to position [336, 0]
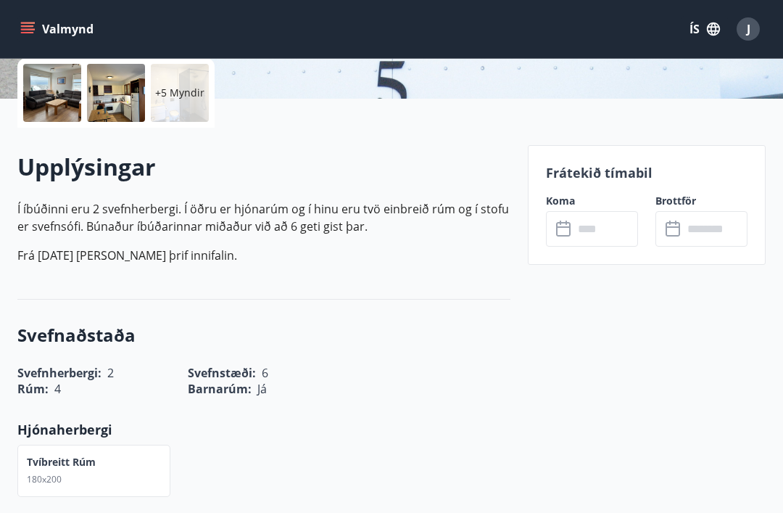
click at [590, 234] on input "text" at bounding box center [605, 229] width 65 height 36
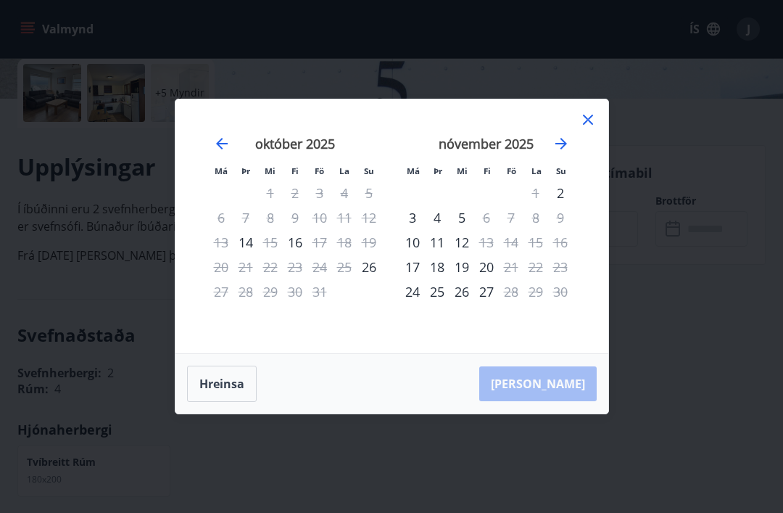
click at [781, 512] on div "Má Þr Mi Fi Fö La Su Má Þr Mi Fi Fö La Su september 2025 1 2 3 4 5 6 7 8 9 10 1…" at bounding box center [391, 256] width 783 height 513
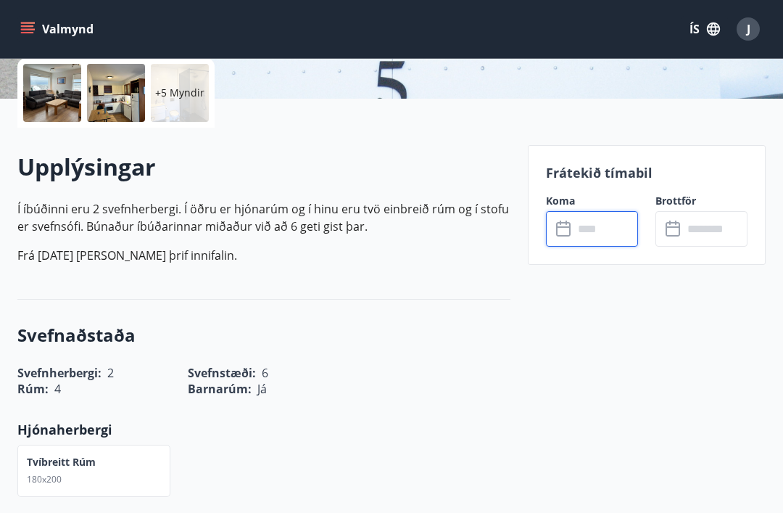
click at [591, 228] on input "text" at bounding box center [605, 229] width 65 height 36
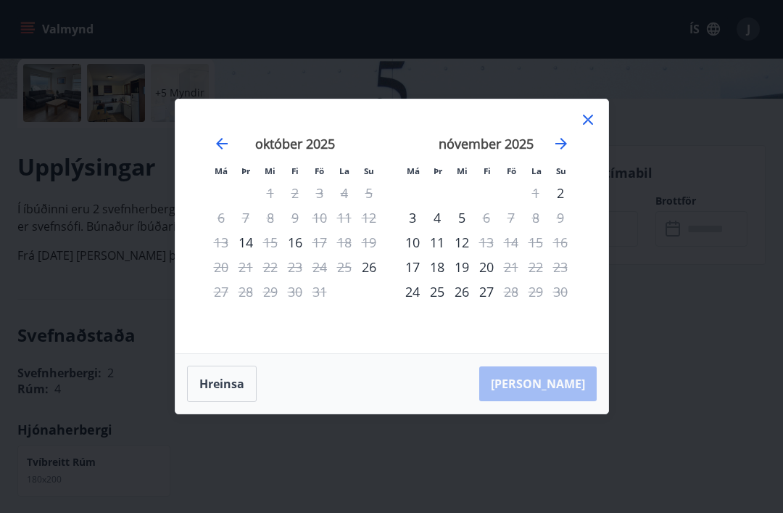
click at [413, 304] on div "24" at bounding box center [412, 291] width 25 height 25
click at [441, 304] on div "25" at bounding box center [437, 291] width 25 height 25
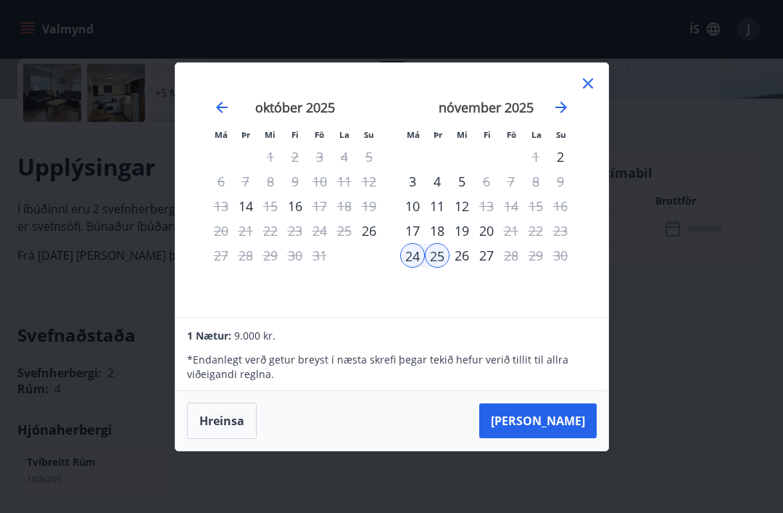
click at [463, 268] on div "26" at bounding box center [461, 255] width 25 height 25
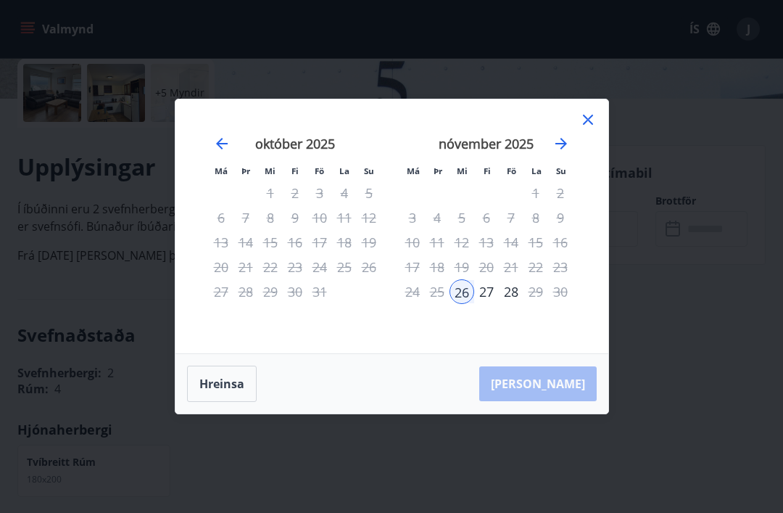
click at [489, 304] on div "27" at bounding box center [486, 291] width 25 height 25
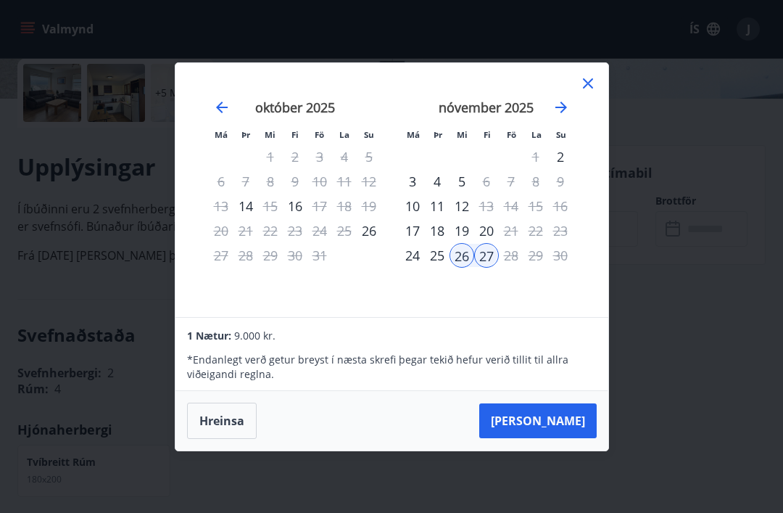
click at [436, 268] on div "25" at bounding box center [437, 255] width 25 height 25
click at [409, 268] on div "24" at bounding box center [412, 255] width 25 height 25
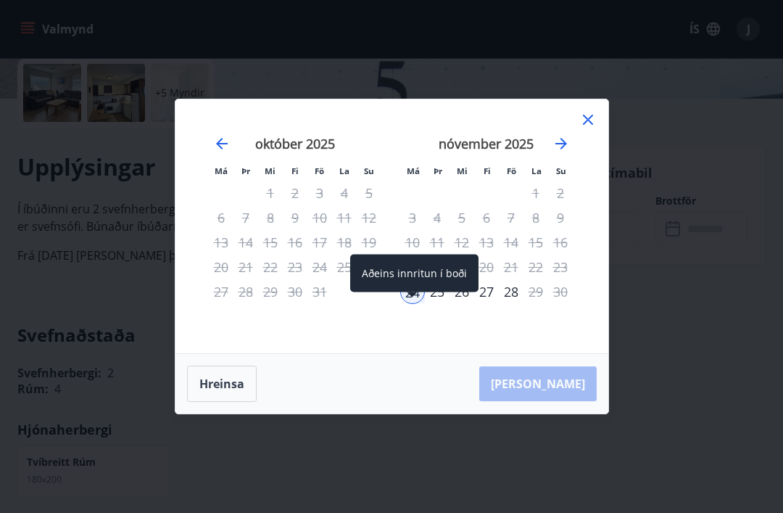
click at [439, 304] on div "25" at bounding box center [437, 291] width 25 height 25
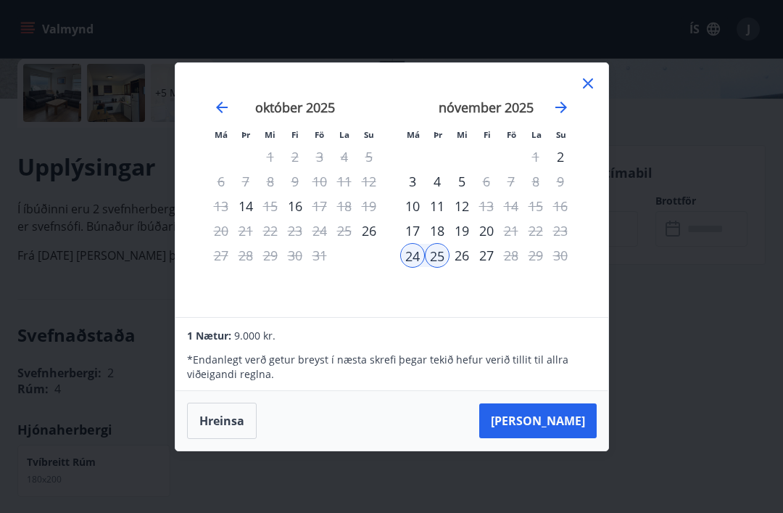
click at [463, 268] on div "26" at bounding box center [461, 255] width 25 height 25
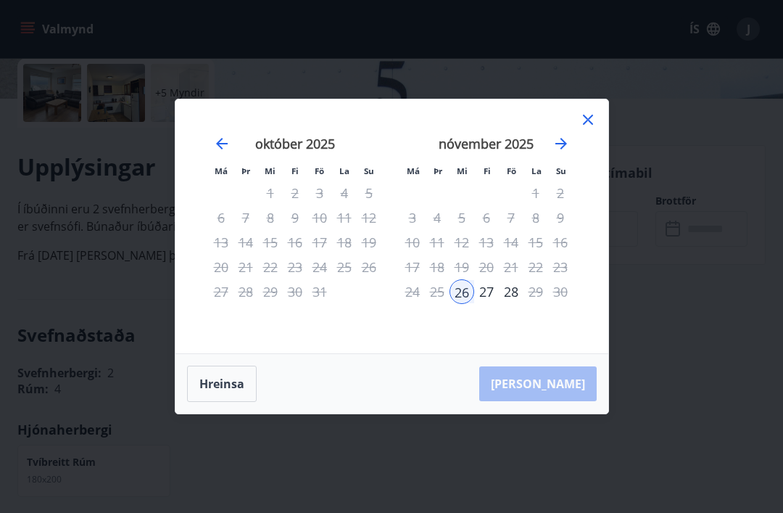
click at [486, 304] on div "27" at bounding box center [486, 291] width 25 height 25
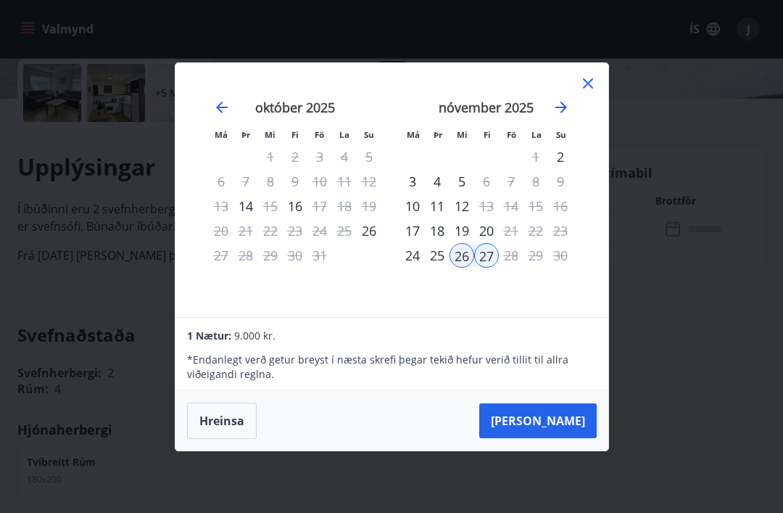
click at [434, 268] on div "25" at bounding box center [437, 255] width 25 height 25
click at [405, 268] on div "24" at bounding box center [412, 255] width 25 height 25
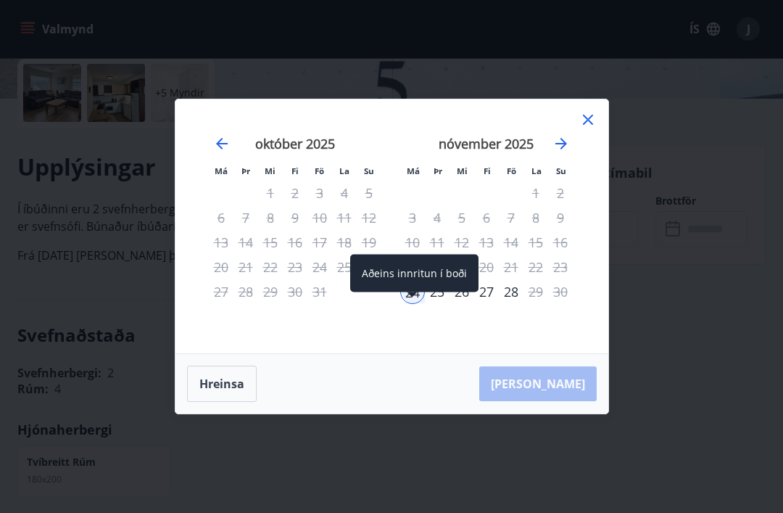
click at [430, 304] on div "25" at bounding box center [437, 291] width 25 height 25
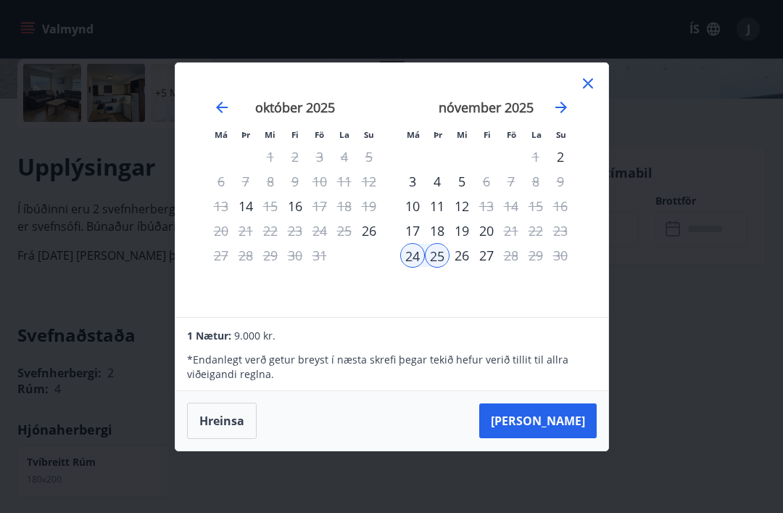
click at [461, 268] on div "26" at bounding box center [461, 255] width 25 height 25
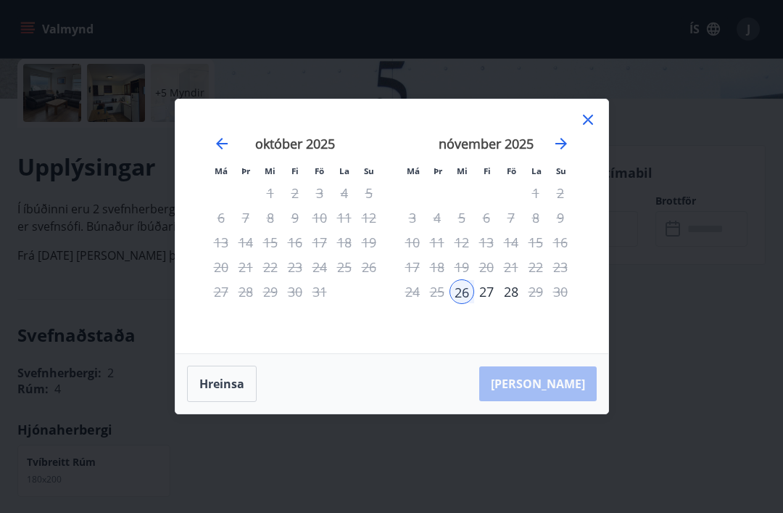
click at [484, 304] on div "27" at bounding box center [486, 291] width 25 height 25
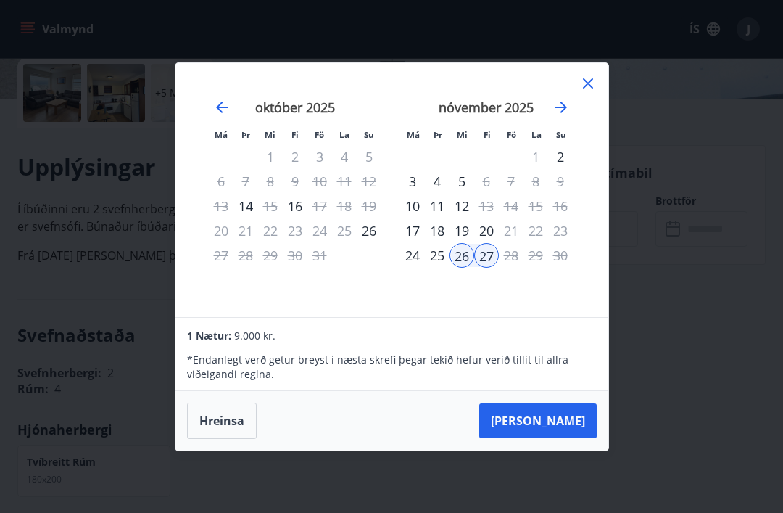
click at [564, 438] on button "Taka Frá" at bounding box center [537, 420] width 117 height 35
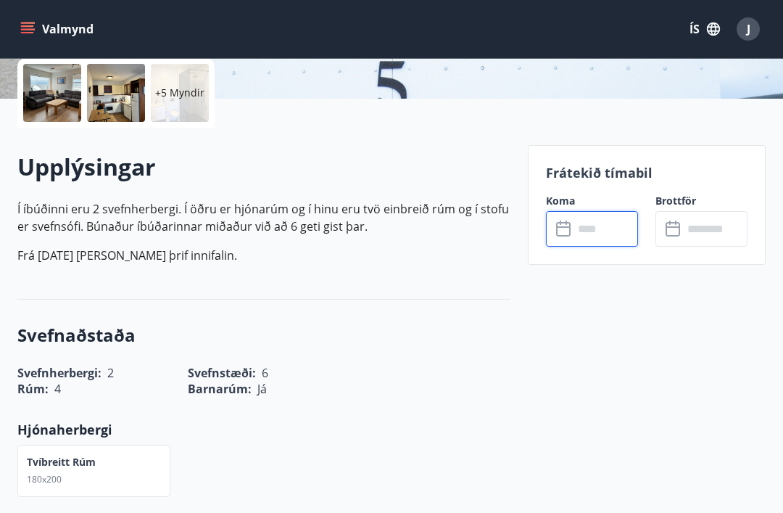
type input "******"
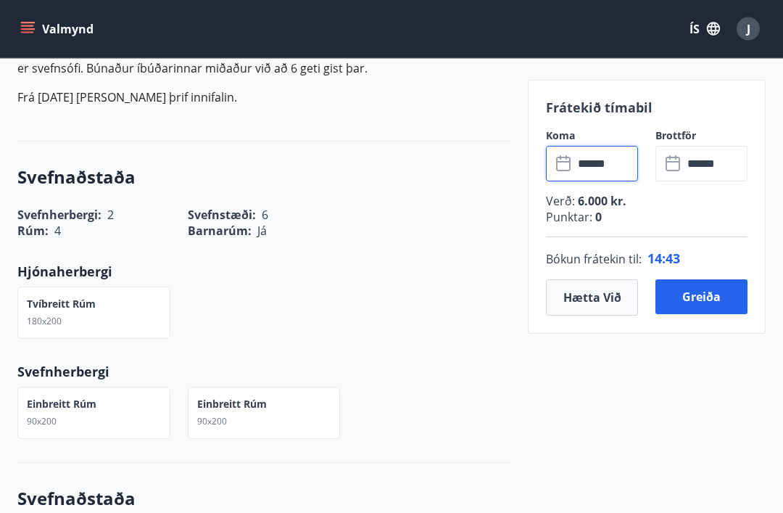
scroll to position [494, 0]
click at [597, 304] on button "Hætta við" at bounding box center [592, 297] width 92 height 36
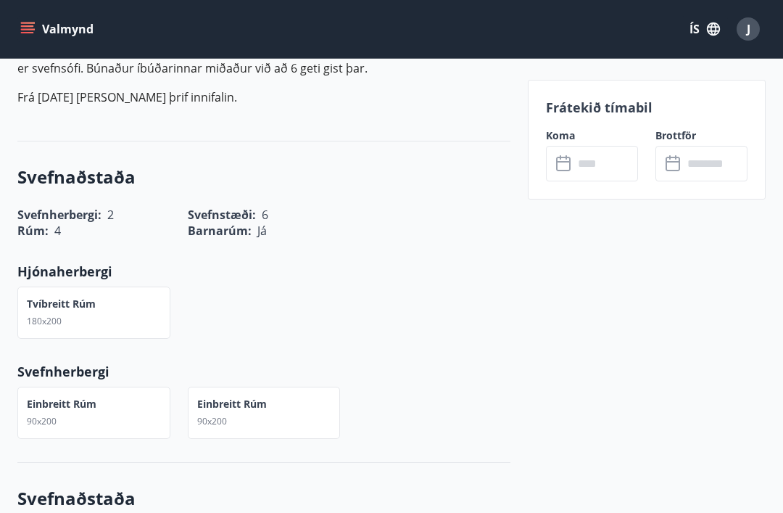
click at [586, 161] on input "text" at bounding box center [605, 164] width 65 height 36
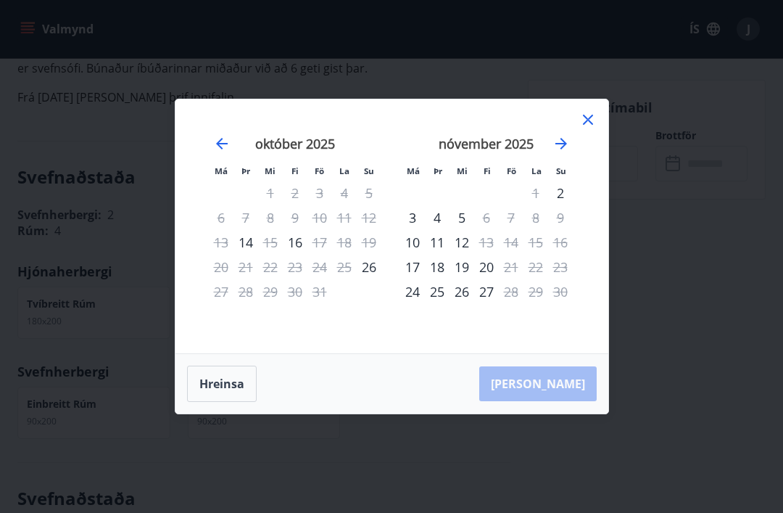
click at [415, 304] on div "24" at bounding box center [412, 291] width 25 height 25
click at [439, 304] on div "25" at bounding box center [437, 291] width 25 height 25
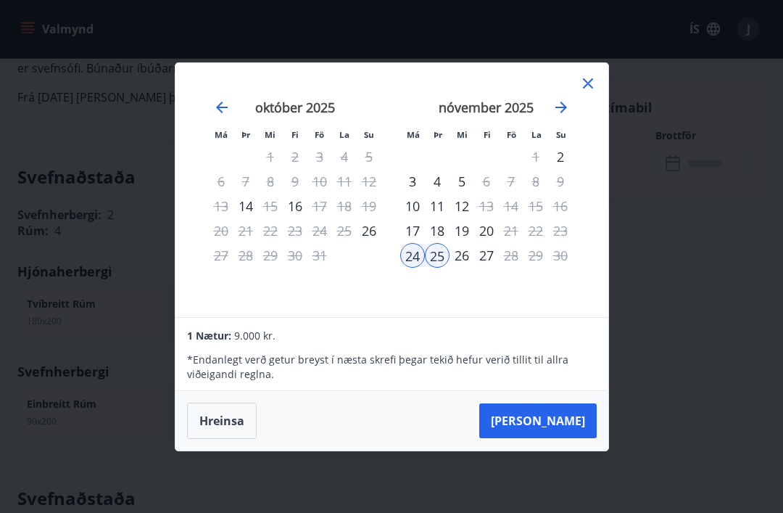
click at [560, 438] on button "Taka Frá" at bounding box center [537, 420] width 117 height 35
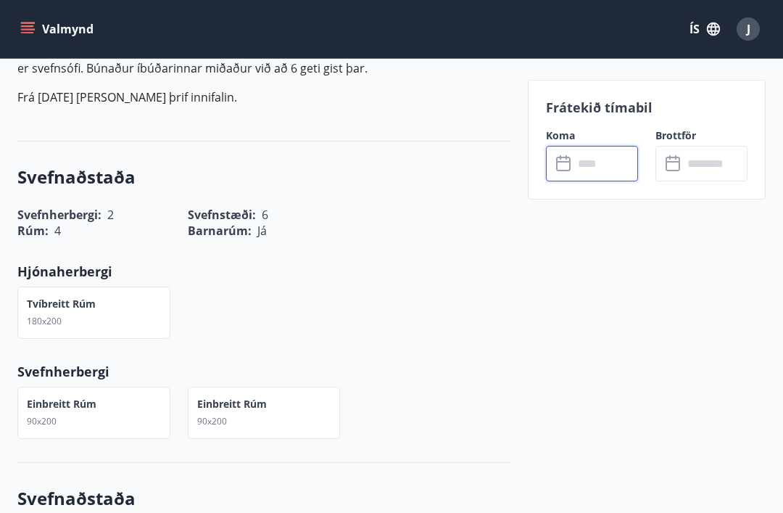
type input "******"
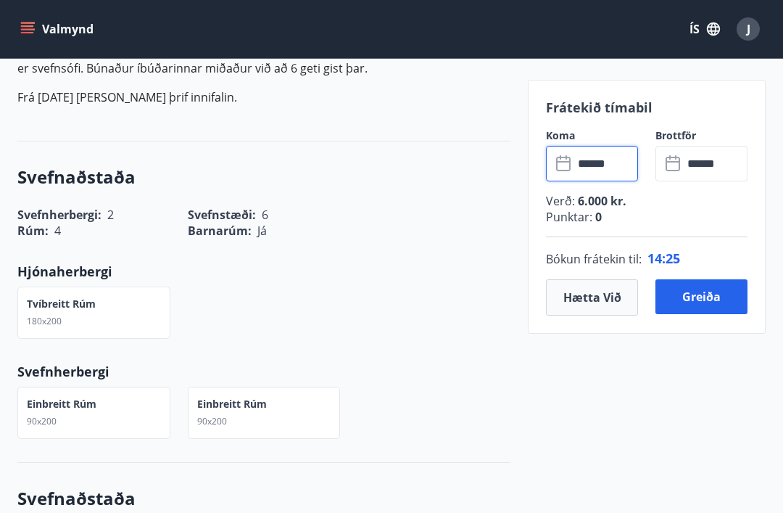
click at [595, 303] on button "Hætta við" at bounding box center [592, 297] width 92 height 36
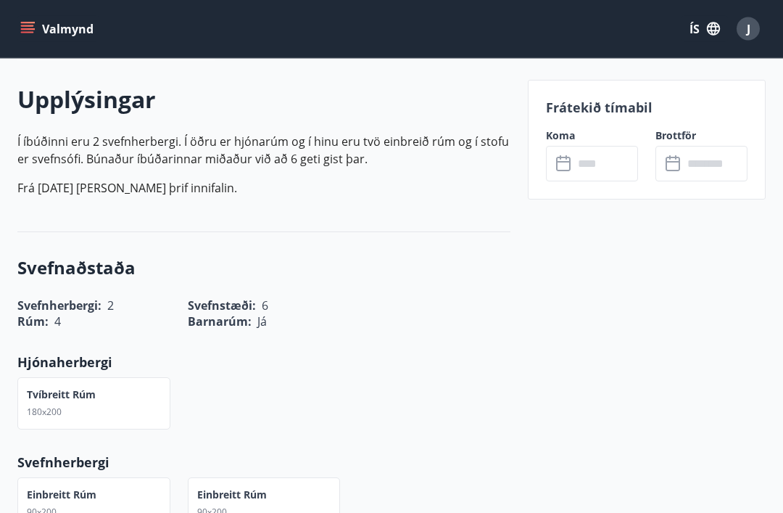
scroll to position [405, 0]
click at [581, 169] on input "text" at bounding box center [605, 164] width 65 height 36
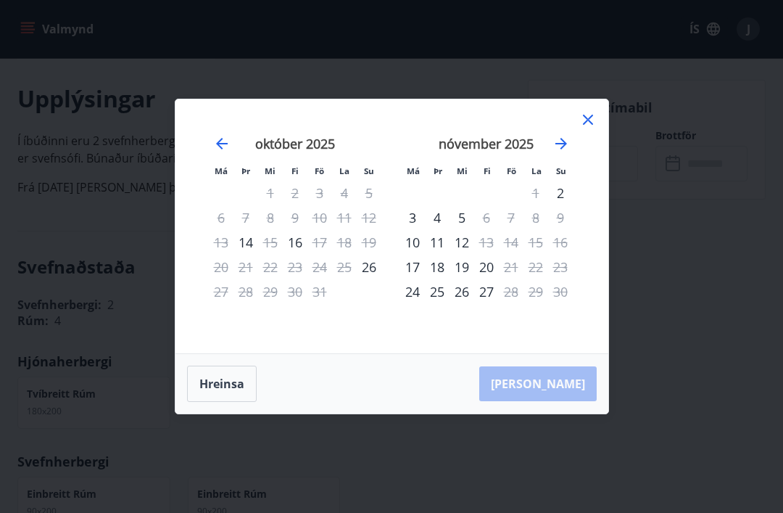
click at [407, 304] on div "24" at bounding box center [412, 291] width 25 height 25
click at [433, 304] on div "25" at bounding box center [437, 291] width 25 height 25
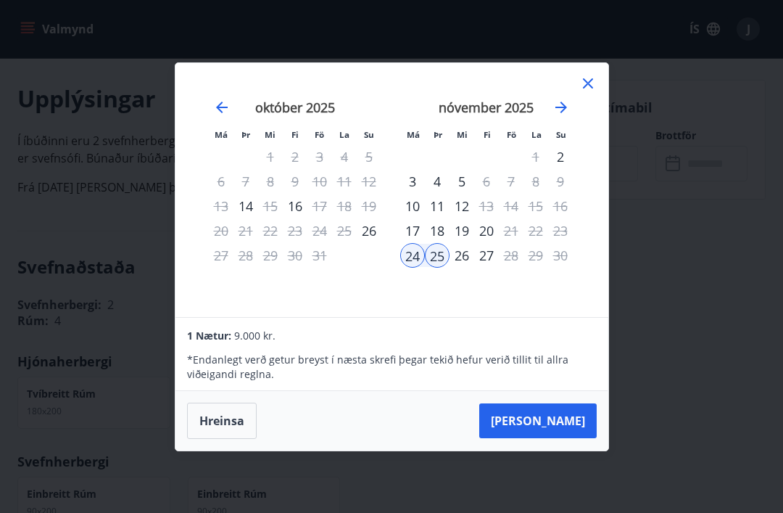
click at [465, 268] on div "26" at bounding box center [461, 255] width 25 height 25
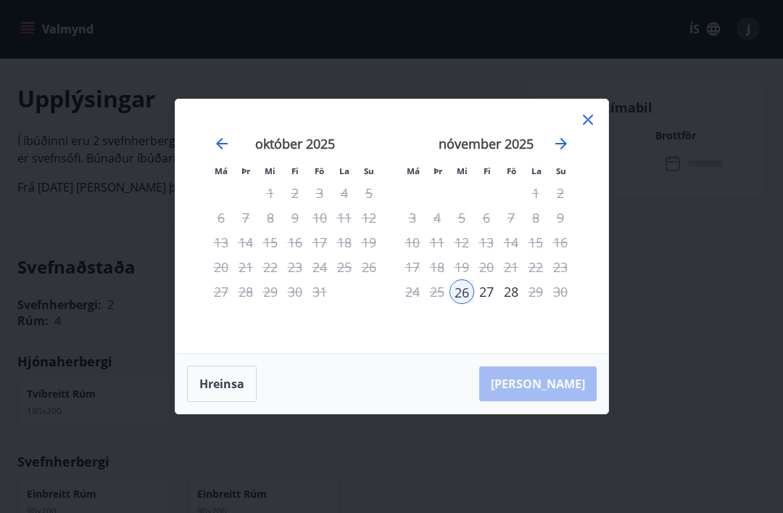
click at [493, 304] on div "27" at bounding box center [486, 291] width 25 height 25
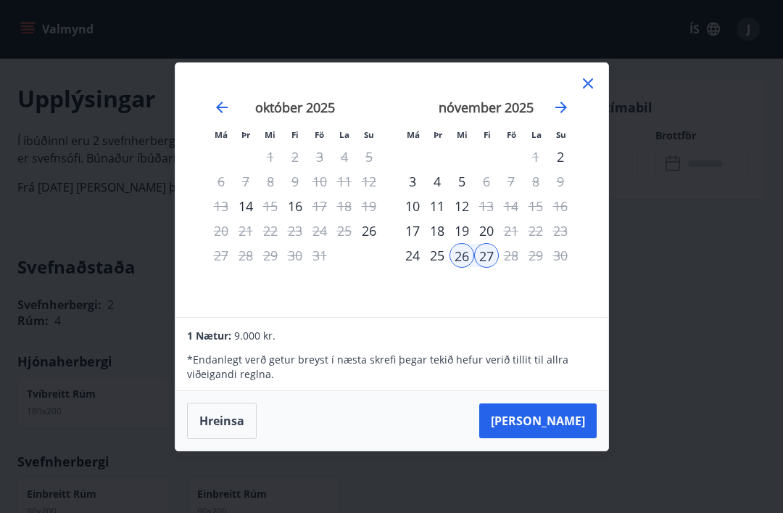
click at [433, 268] on div "25" at bounding box center [437, 255] width 25 height 25
click at [407, 268] on div "24" at bounding box center [412, 255] width 25 height 25
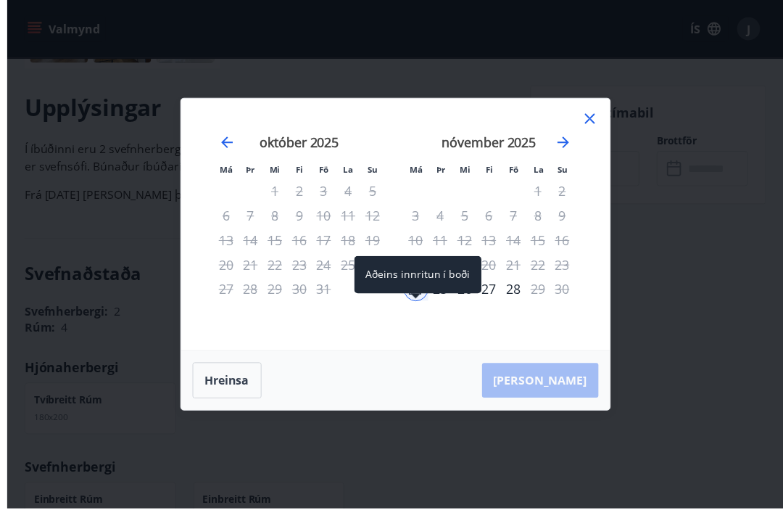
scroll to position [400, 0]
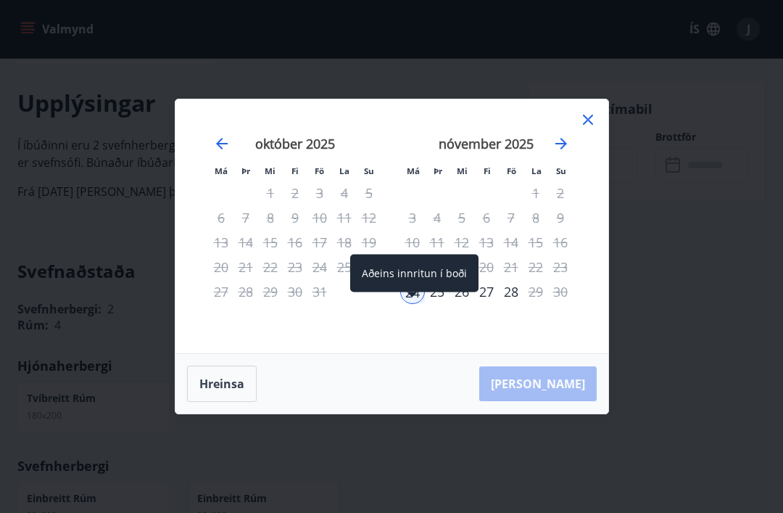
click at [491, 304] on div "27" at bounding box center [486, 291] width 25 height 25
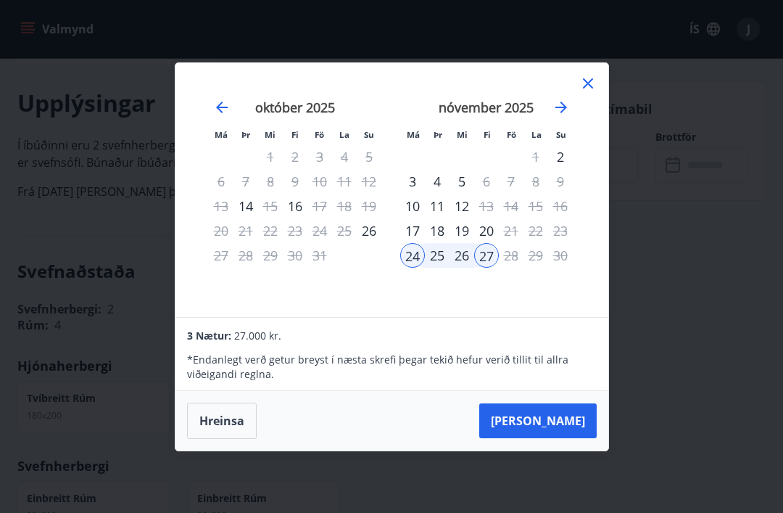
click at [564, 438] on button "Taka Frá" at bounding box center [537, 420] width 117 height 35
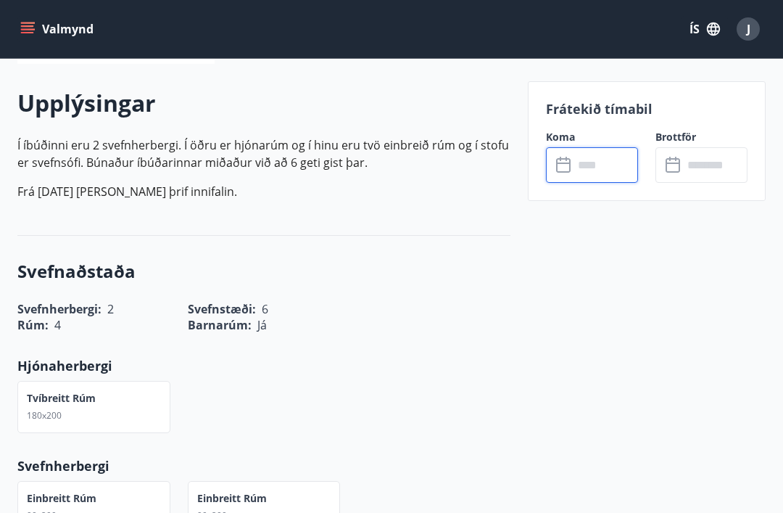
type input "******"
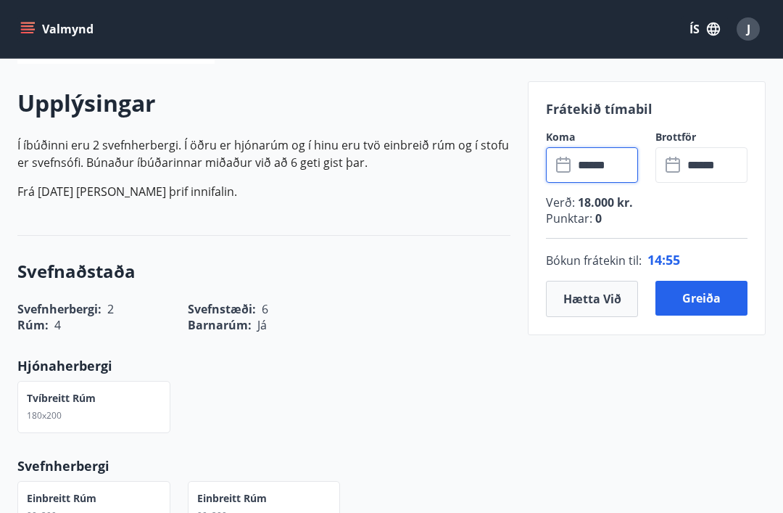
click at [705, 307] on button "Greiða" at bounding box center [701, 298] width 92 height 35
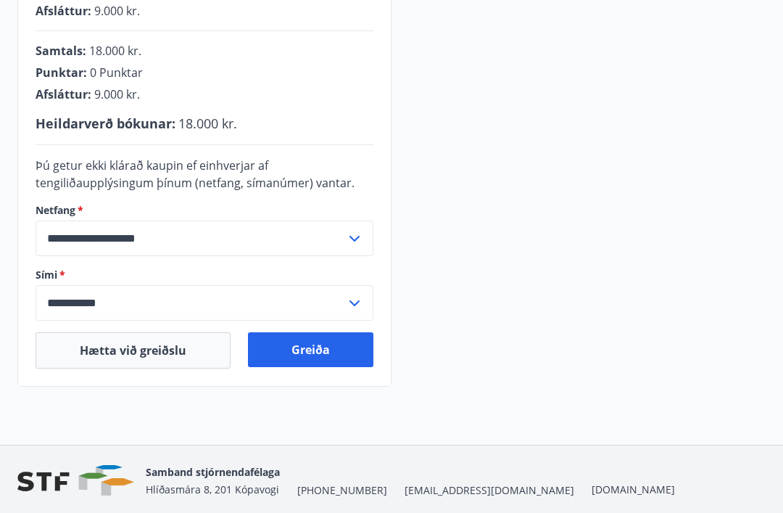
scroll to position [396, 0]
click at [308, 357] on button "Greiða" at bounding box center [310, 349] width 125 height 35
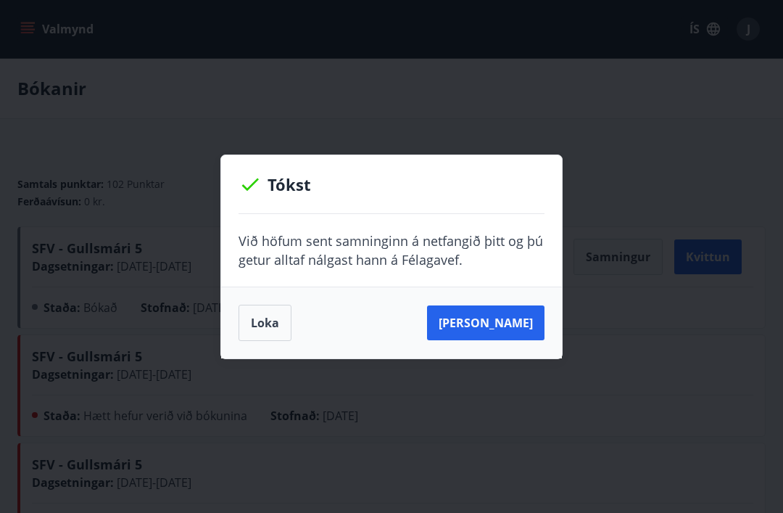
click at [513, 331] on button "[PERSON_NAME]" at bounding box center [485, 322] width 117 height 35
click at [265, 322] on button "Loka" at bounding box center [265, 322] width 53 height 36
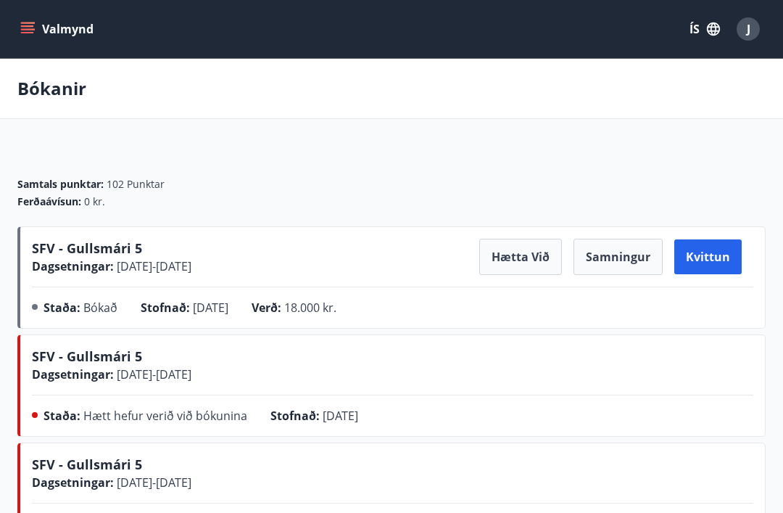
click at [714, 259] on button "Kvittun" at bounding box center [707, 256] width 67 height 35
